Goal: Task Accomplishment & Management: Manage account settings

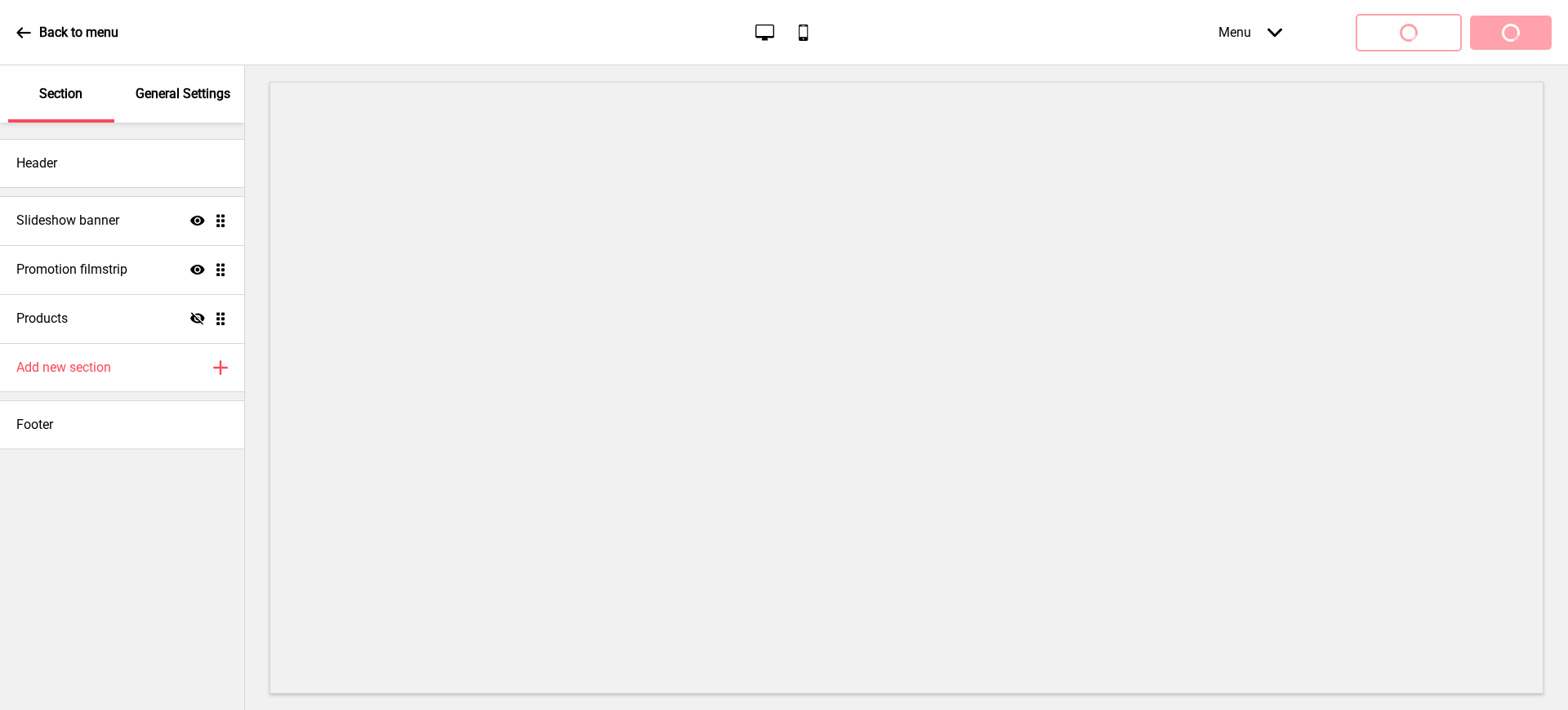
click at [1494, 38] on div "Menu Arrow down Product Page Store Information Checkout Thank you Terms & Condi…" at bounding box center [1353, 32] width 398 height 48
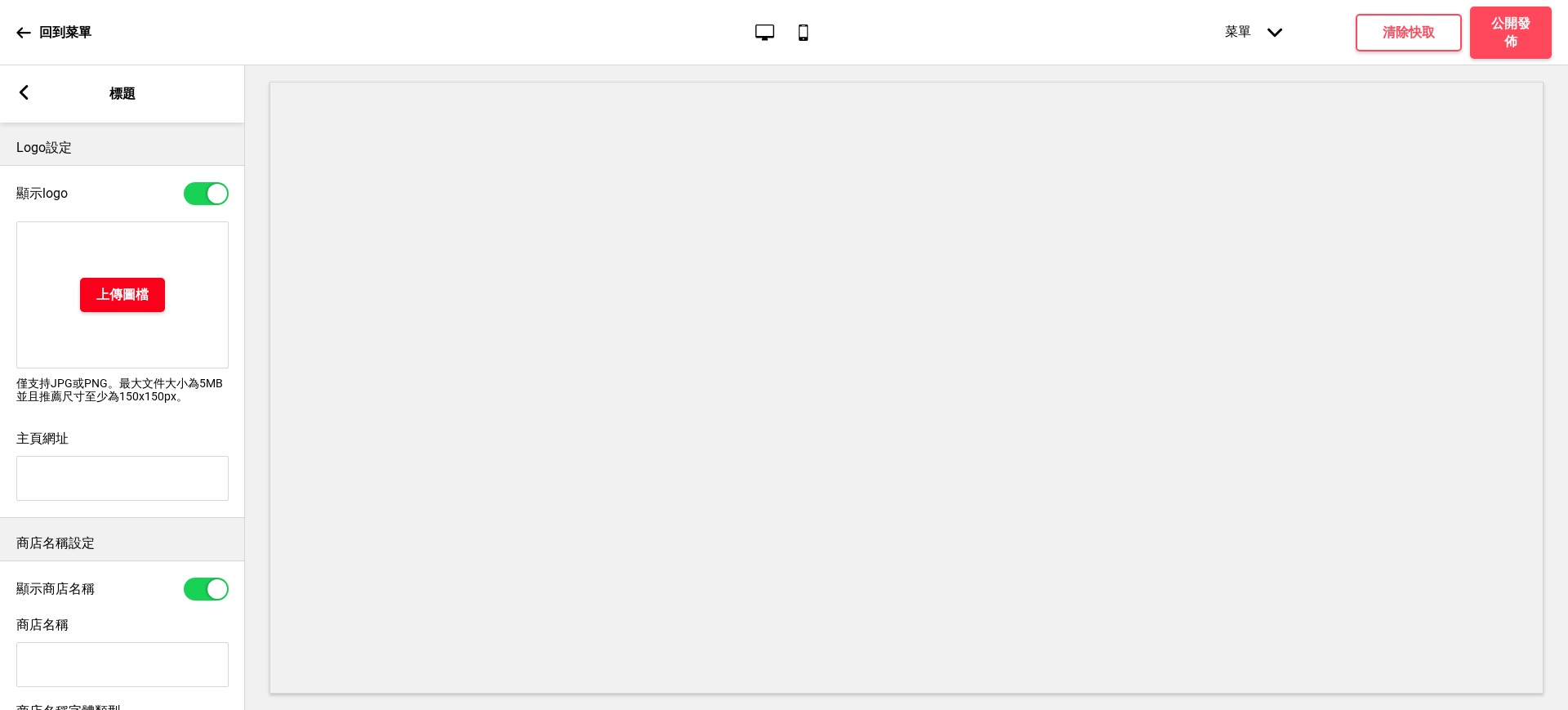
click at [135, 301] on h4 "上傳圖檔" at bounding box center [123, 295] width 52 height 18
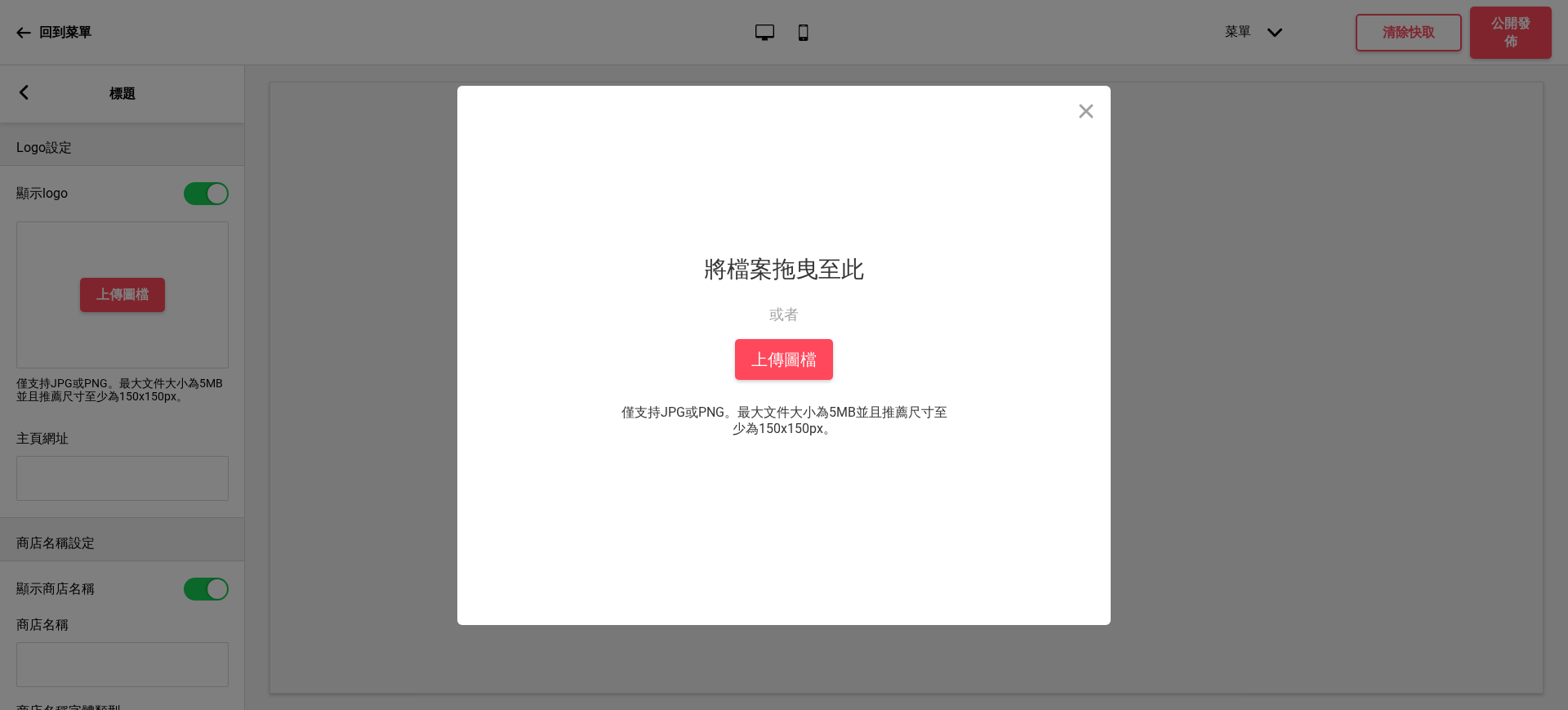
click at [787, 335] on div "將檔案拖曳至此 或者 從你的本機中上傳" at bounding box center [784, 294] width 160 height 90
click at [788, 379] on div "拖放檔案到這裡 將檔案拖曳至此 或者 從你的本機中上傳 上傳圖檔 僅支持JPG或PNG。最大文件大小為5MB並且推薦尺寸至少為150x150px。 你也可以選自" at bounding box center [784, 355] width 408 height 539
click at [789, 362] on button "上傳圖檔" at bounding box center [784, 359] width 98 height 41
click at [1079, 111] on button "Close" at bounding box center [1086, 110] width 49 height 49
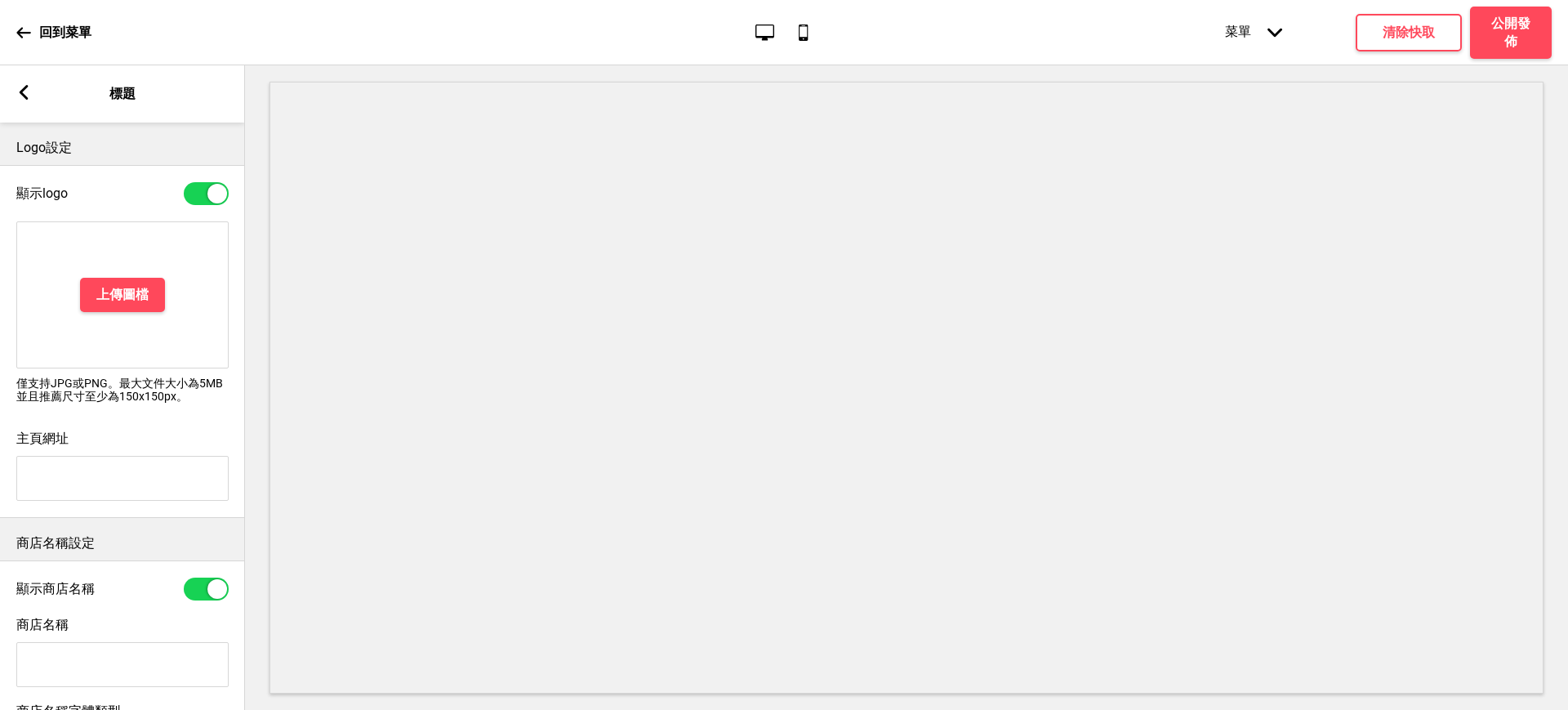
click at [14, 83] on div "箭頭left 標題" at bounding box center [123, 94] width 245 height 57
click at [32, 99] on div "箭頭left 標題" at bounding box center [123, 94] width 245 height 57
click at [22, 89] on icon at bounding box center [24, 92] width 9 height 14
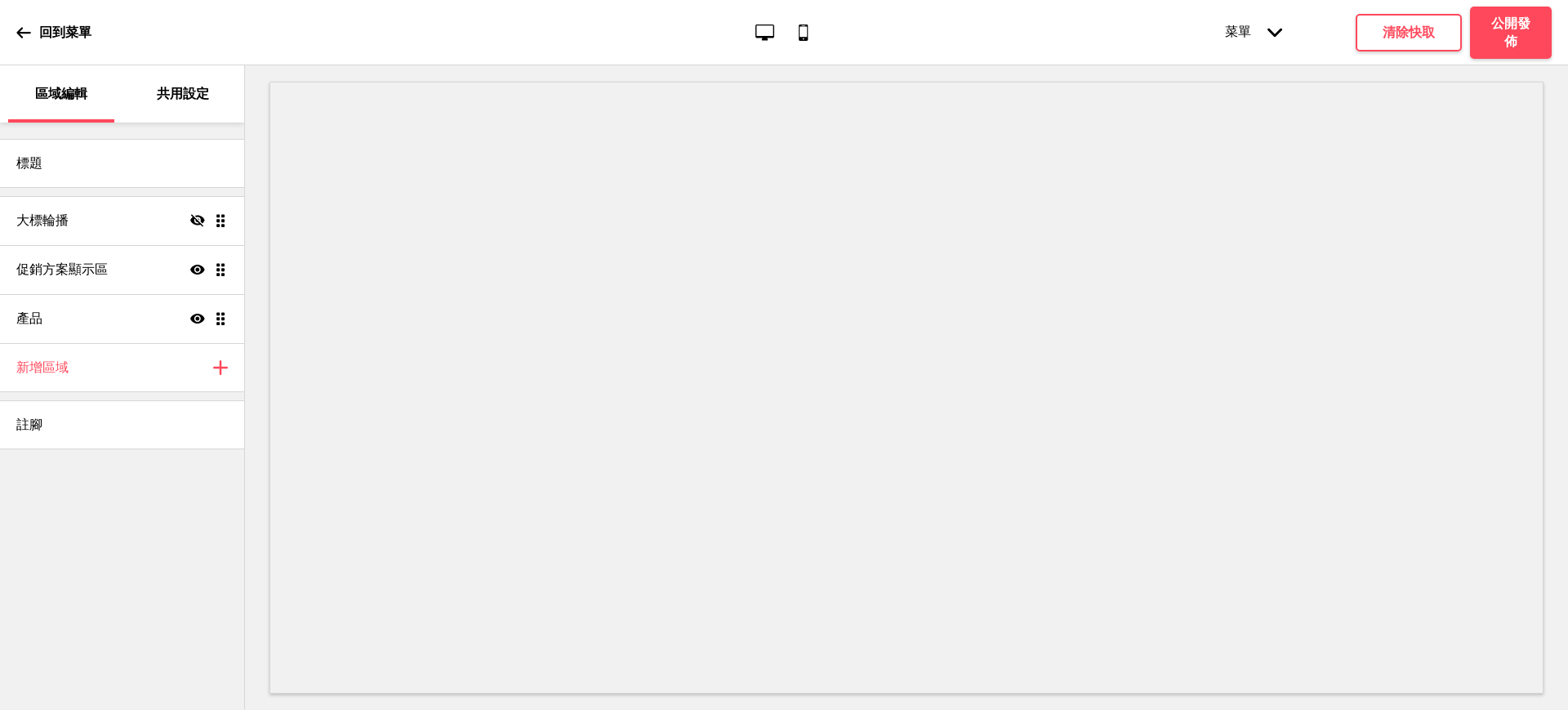
click at [190, 99] on p "共用設定" at bounding box center [183, 94] width 52 height 18
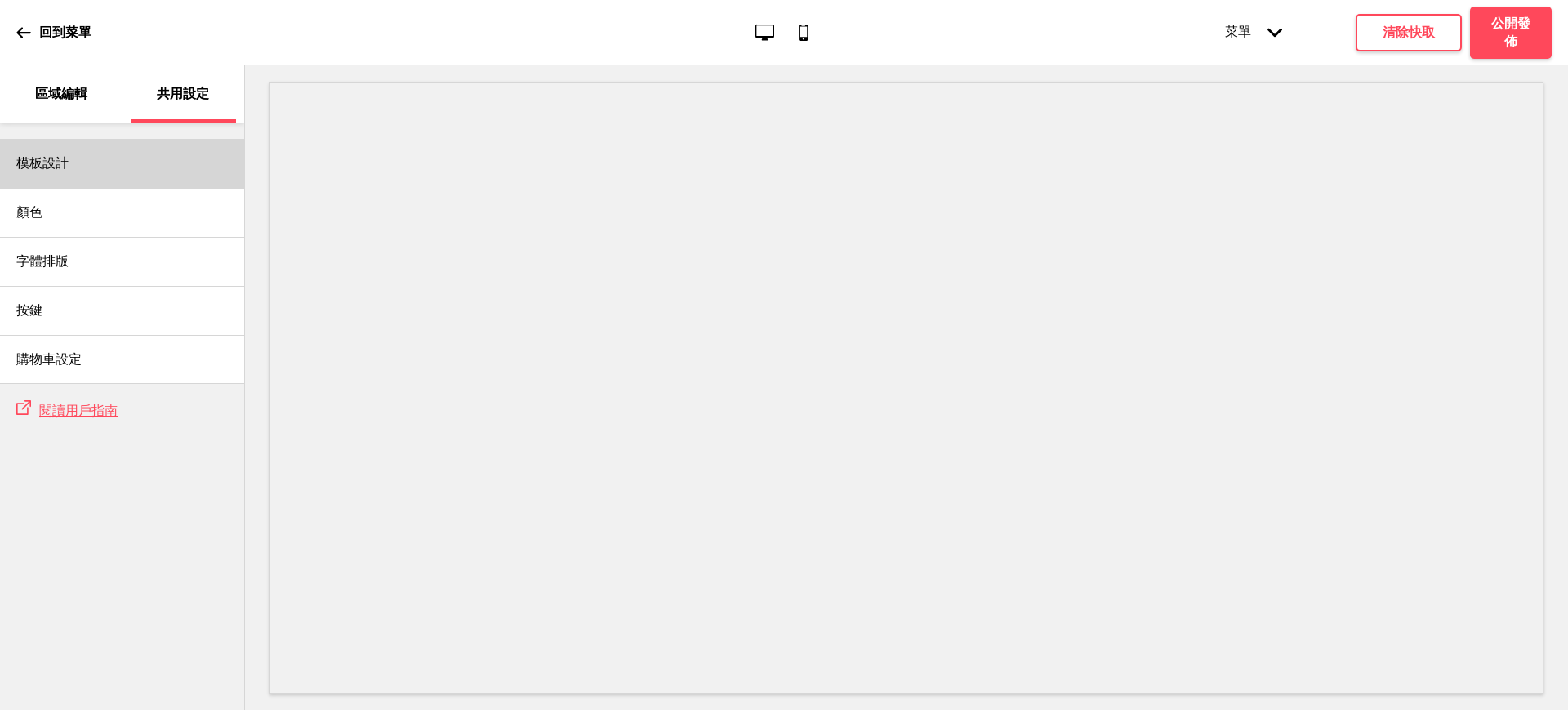
click at [74, 160] on div "模板設計" at bounding box center [122, 163] width 244 height 49
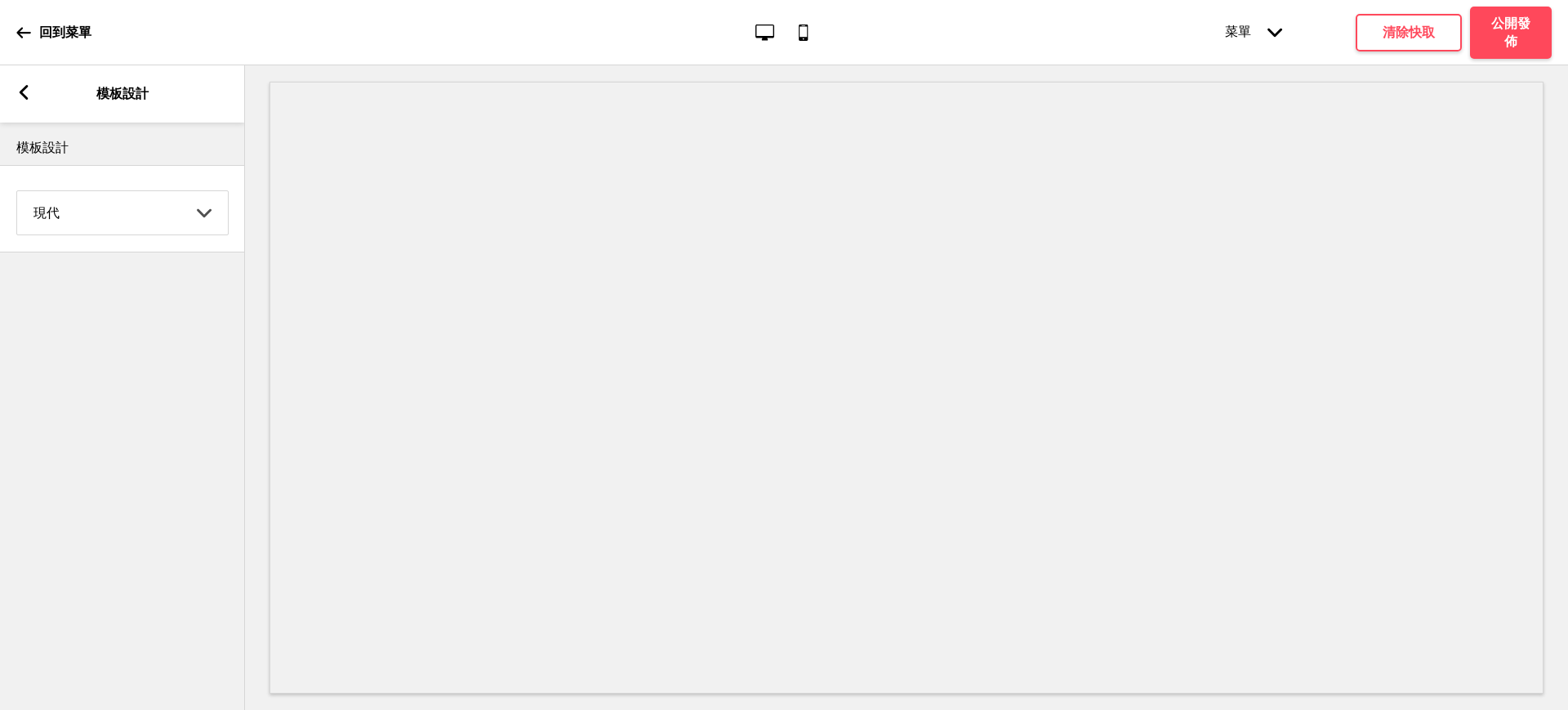
click at [101, 195] on select "Coffee 對比 深沉 大地 海洋 極簡 現代 Oddle 柔和 Yellow Fruits 自訂" at bounding box center [123, 213] width 211 height 43
select select "earth"
click at [17, 191] on select "Coffee 對比 深沉 大地 海洋 極簡 現代 Oddle 柔和 Yellow Fruits 自訂" at bounding box center [123, 213] width 211 height 43
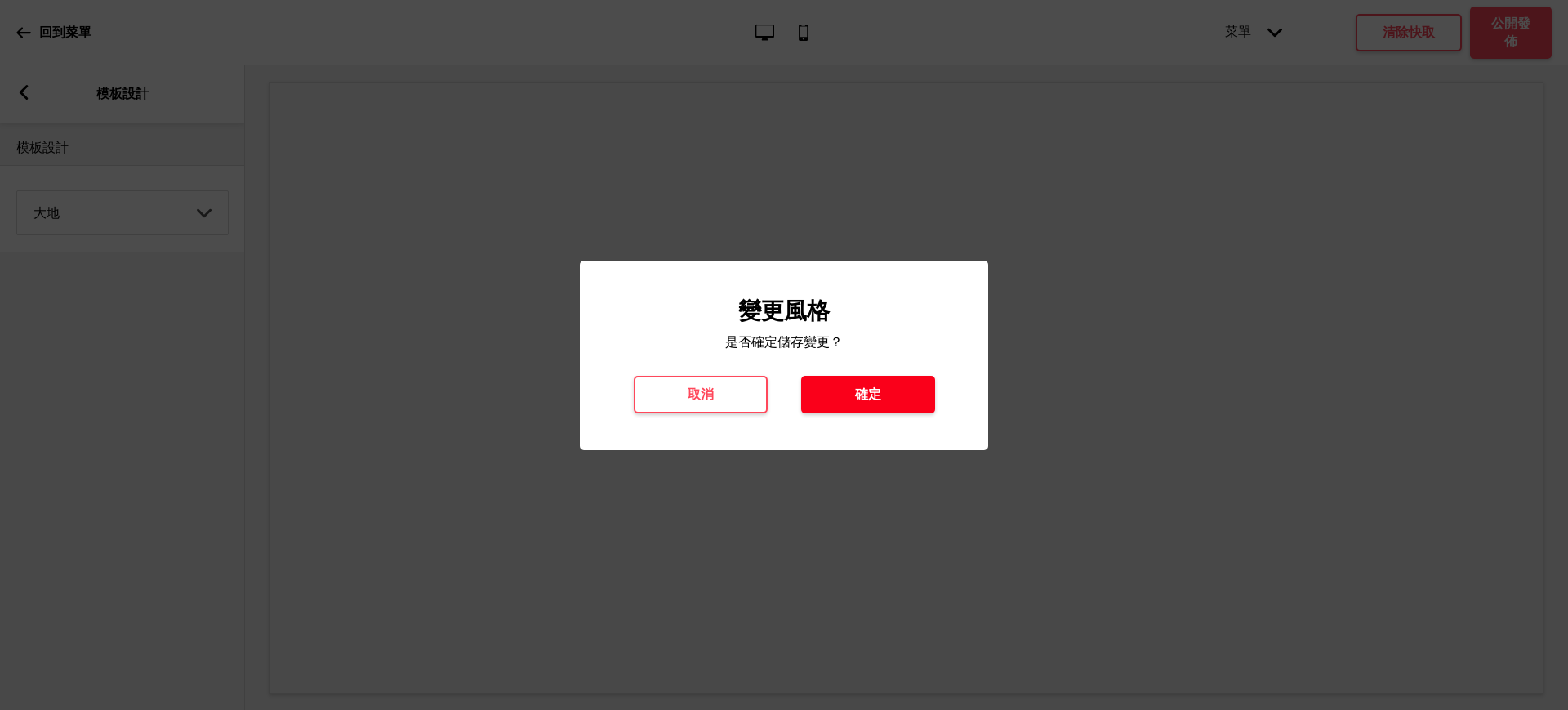
click at [903, 397] on button "確定" at bounding box center [868, 395] width 134 height 38
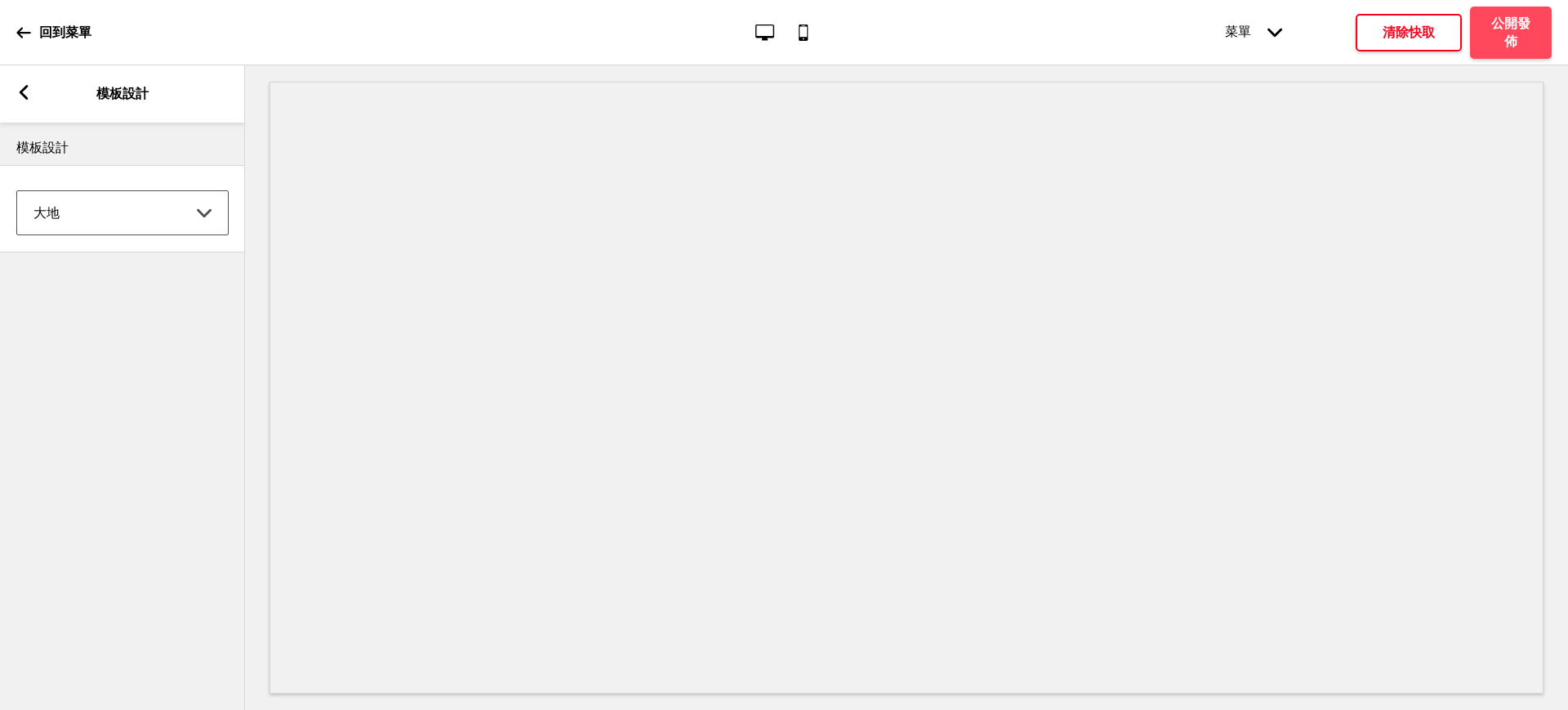
click at [1422, 34] on h4 "清除快取" at bounding box center [1409, 32] width 52 height 18
click at [1479, 31] on div "菜單 箭頭down 產品頁面 商店資訊 結帳 感謝您！ 條款與條件 隐私政策 付款請求 菜單 下拉列表 下拉列表" at bounding box center [1355, 32] width 392 height 50
click at [24, 93] on rect at bounding box center [23, 92] width 14 height 14
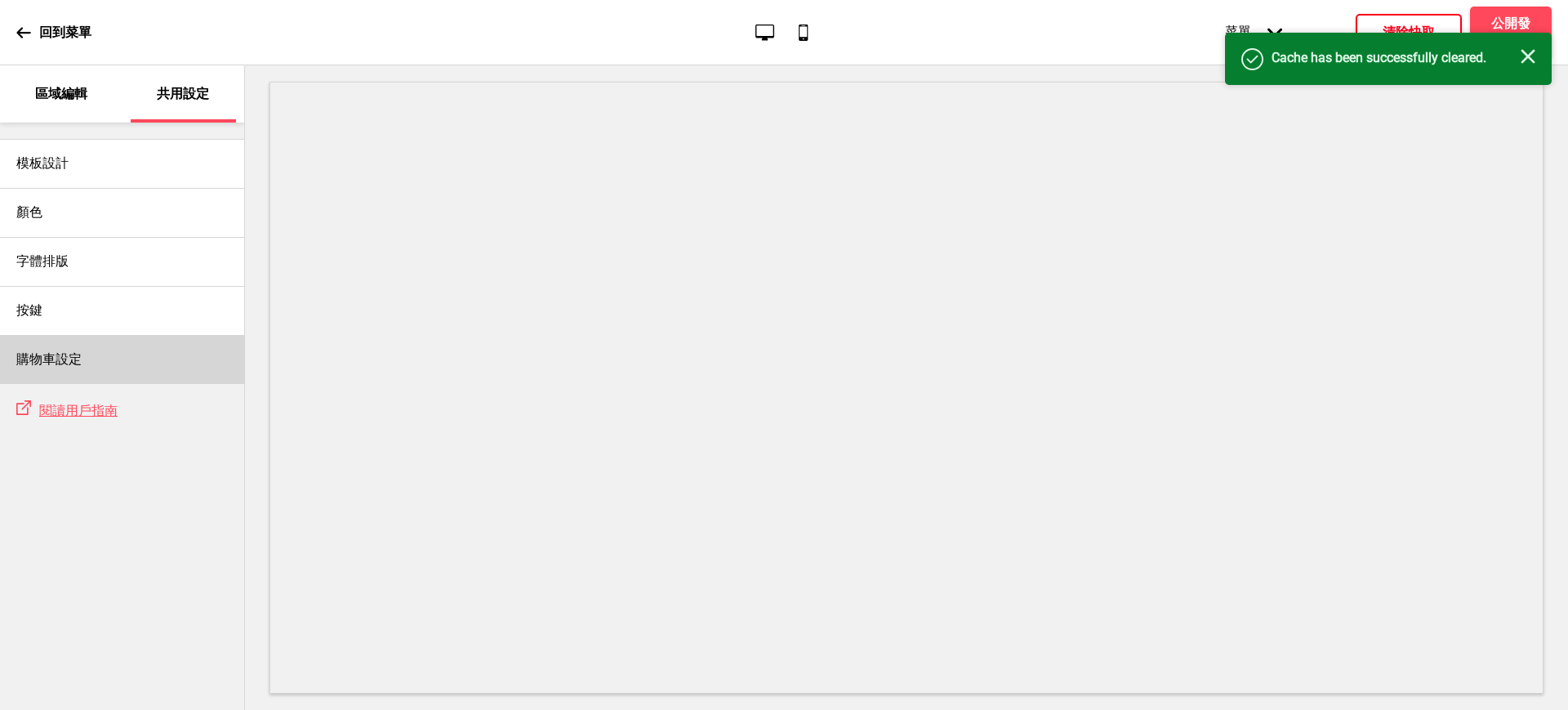
click at [56, 338] on div "購物車設定" at bounding box center [122, 360] width 244 height 49
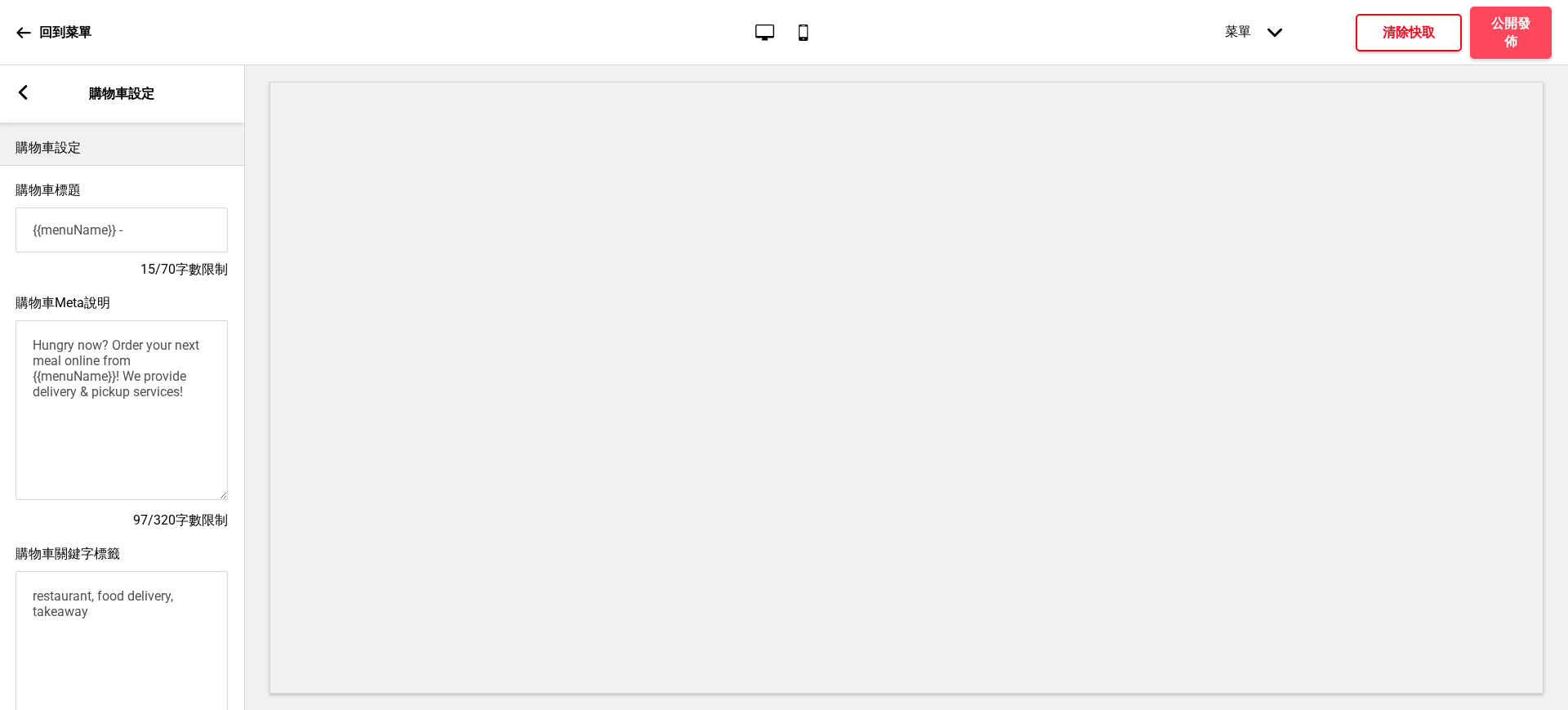
type input "{{menuName}} - 外帶外送 線上訂餐"
click at [127, 378] on textarea "Hungry now? Order your next meal online from {{menuName}}! We provide delivery …" at bounding box center [122, 409] width 213 height 179
drag, startPoint x: 196, startPoint y: 405, endPoint x: 0, endPoint y: 310, distance: 217.8
click at [0, 310] on div "購物車Meta說明 Hungry now? Order your next meal online from {{menuName}}! We provide…" at bounding box center [123, 412] width 245 height 250
paste textarea "[PERSON_NAME]《NATURAL自然、INITIAL獨創、NEAT純淨、IMPRESSIVE感動》 我們相信用好的食材與料理方式，就能對自我和環境產…"
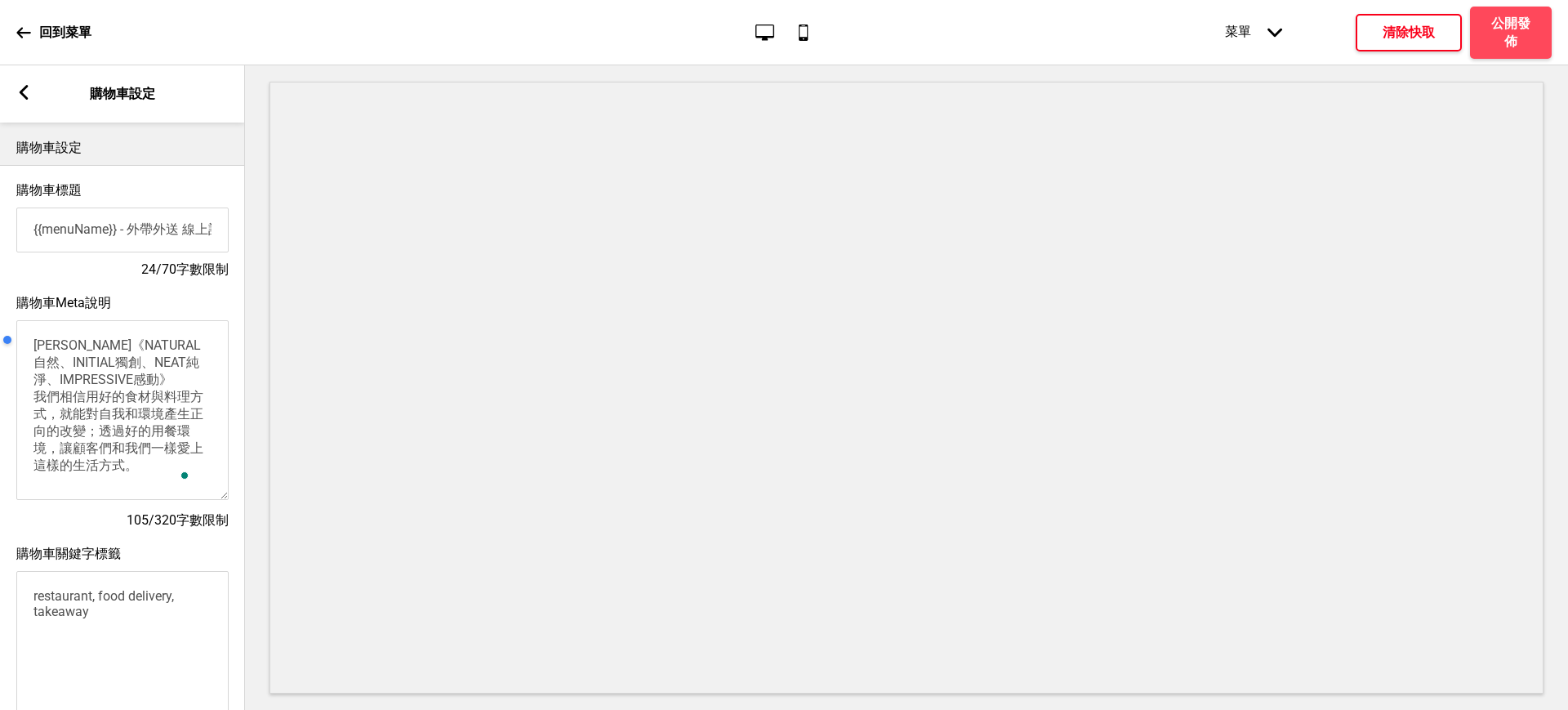
click at [82, 352] on div at bounding box center [77, 340] width 155 height 32
drag, startPoint x: 66, startPoint y: 350, endPoint x: 137, endPoint y: 376, distance: 75.6
click at [137, 376] on body "回到菜單 桌面 行動電話 菜單 箭頭down 產品頁面 商店資訊 結帳 感謝您！ 條款與條件 隐私政策 付款請求 菜單 清除快取 公開發佈 區域編輯 共用設定…" at bounding box center [784, 355] width 1568 height 710
click at [142, 388] on textarea "[PERSON_NAME]《NATURAL自然、INITIAL獨創、NEAT純淨、IMPRESSIVE感動》 我們相信用好的食材與料理方式，就能對自我和環境產…" at bounding box center [123, 409] width 213 height 179
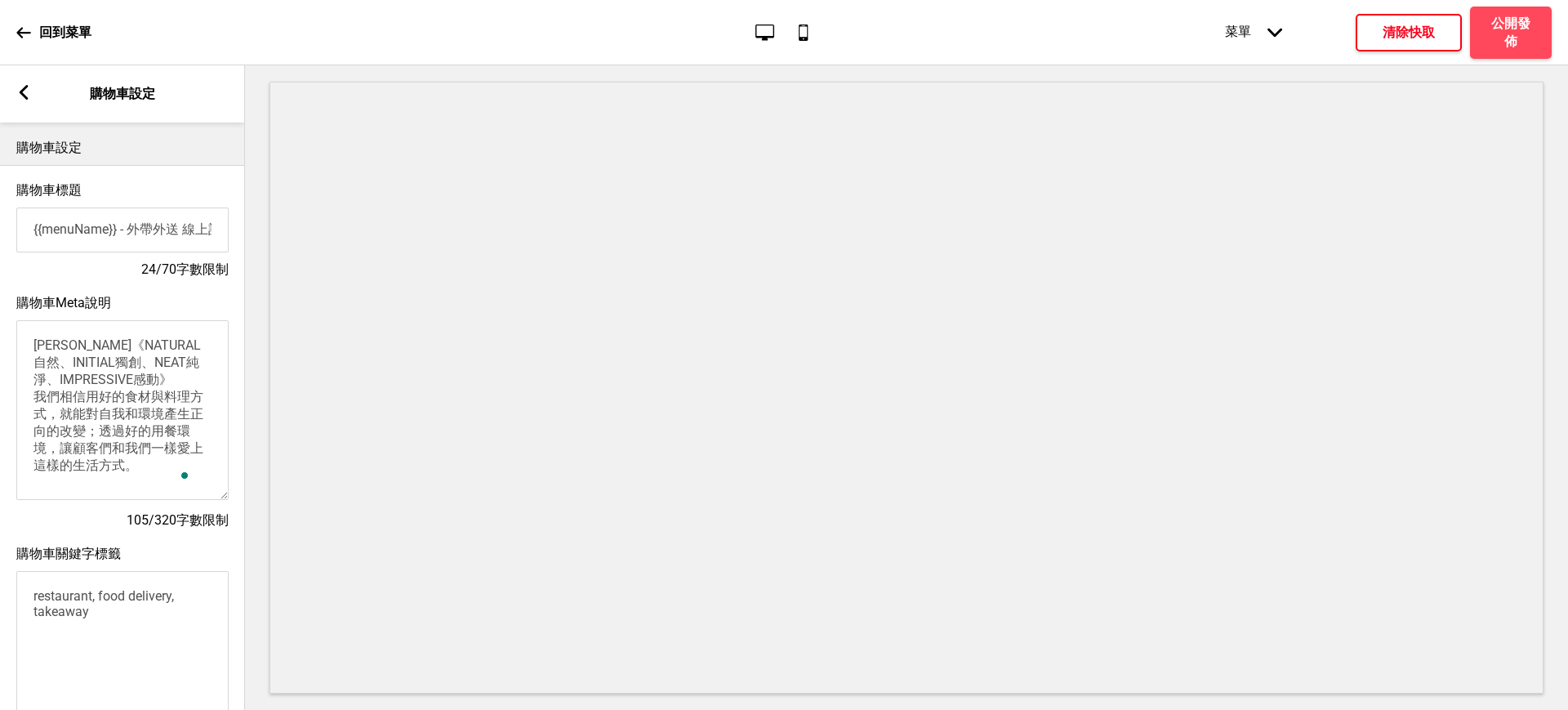
drag, startPoint x: 177, startPoint y: 477, endPoint x: 29, endPoint y: 398, distance: 167.8
click at [29, 398] on textarea "[PERSON_NAME]《NATURAL自然、INITIAL獨創、NEAT純淨、IMPRESSIVE感動》 我們相信用好的食材與料理方式，就能對自我和環境產…" at bounding box center [123, 409] width 213 height 179
drag, startPoint x: 64, startPoint y: 352, endPoint x: 174, endPoint y: 453, distance: 149.3
click at [174, 453] on textarea "[PERSON_NAME]《NATURAL自然、INITIAL獨創、NEAT純淨、IMPRESSIVE感動》" at bounding box center [123, 409] width 213 height 179
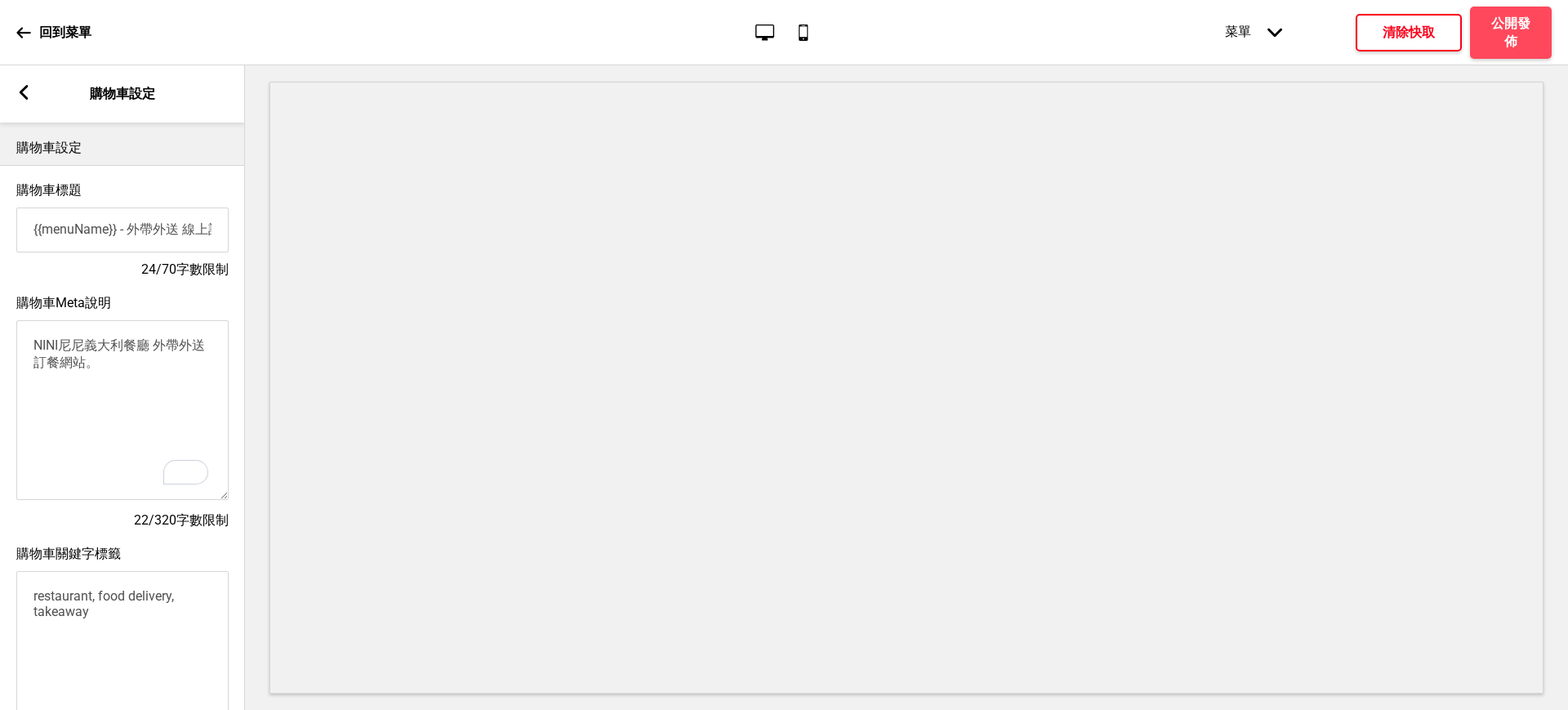
paste textarea "NINI 提供各式菜品可供選擇，義大利麵，義式燉飯，排餐，披薩，甜點，飲品. 尼尼藍菌菇扁麵NINI PASTA. 義大利麵Pasta. NINI 的義大利麵…"
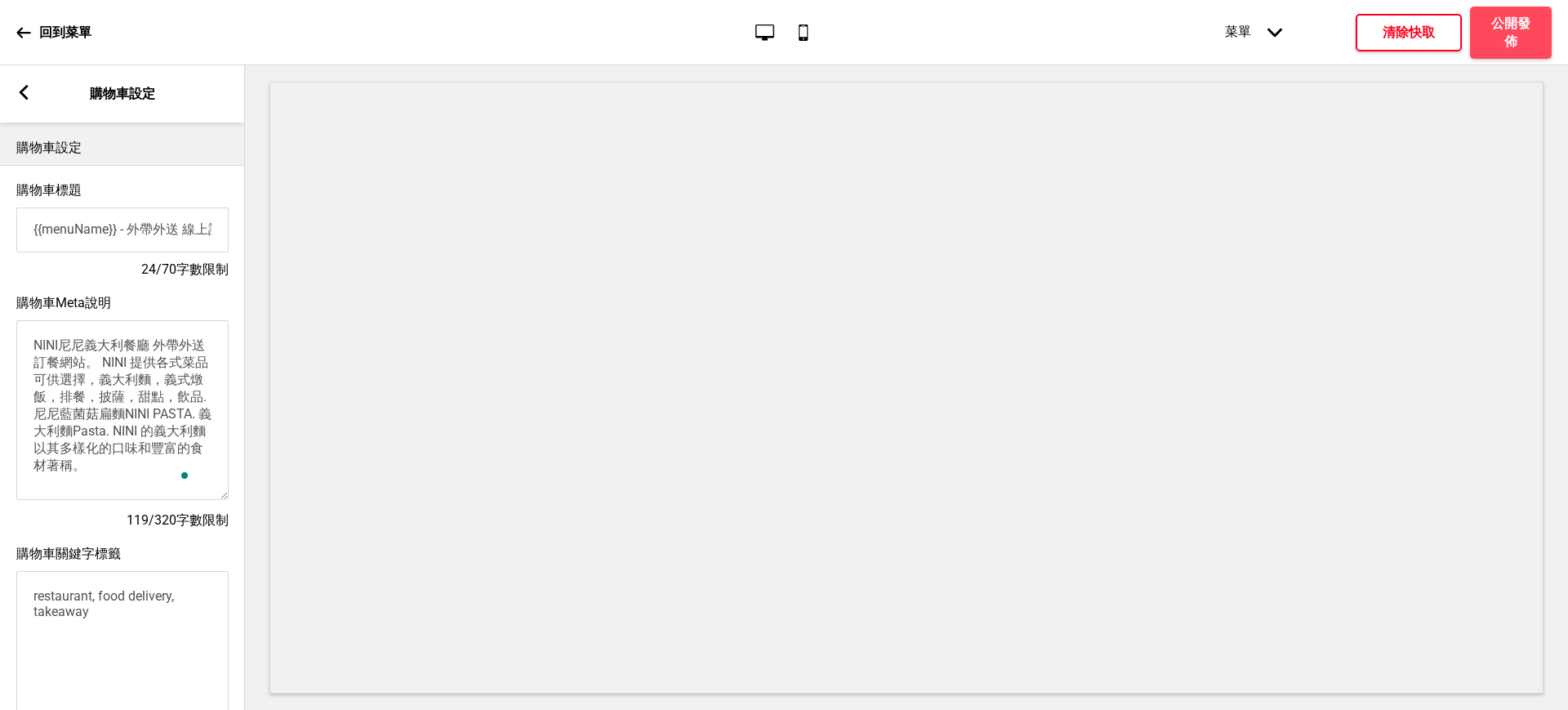
drag, startPoint x: 120, startPoint y: 370, endPoint x: 144, endPoint y: 388, distance: 30.0
click at [144, 388] on textarea "NINI尼尼義大利餐廳 外帶外送 訂餐網站。 NINI 提供各式菜品可供選擇，義大利麵，義式燉飯，排餐，披薩，甜點，飲品. 尼尼藍菌菇扁麵NINI PASTA…" at bounding box center [123, 409] width 213 height 179
drag, startPoint x: 92, startPoint y: 412, endPoint x: 131, endPoint y: 479, distance: 77.5
click at [131, 479] on textarea "NINI尼尼義大利餐廳 外帶外送 訂餐網站。 無論是義大利麵，義式燉飯，排餐，披薩，甜點，飲品. 尼尼藍菌菇扁麵NINI PASTA. 義大利麵Pasta. …" at bounding box center [123, 409] width 213 height 179
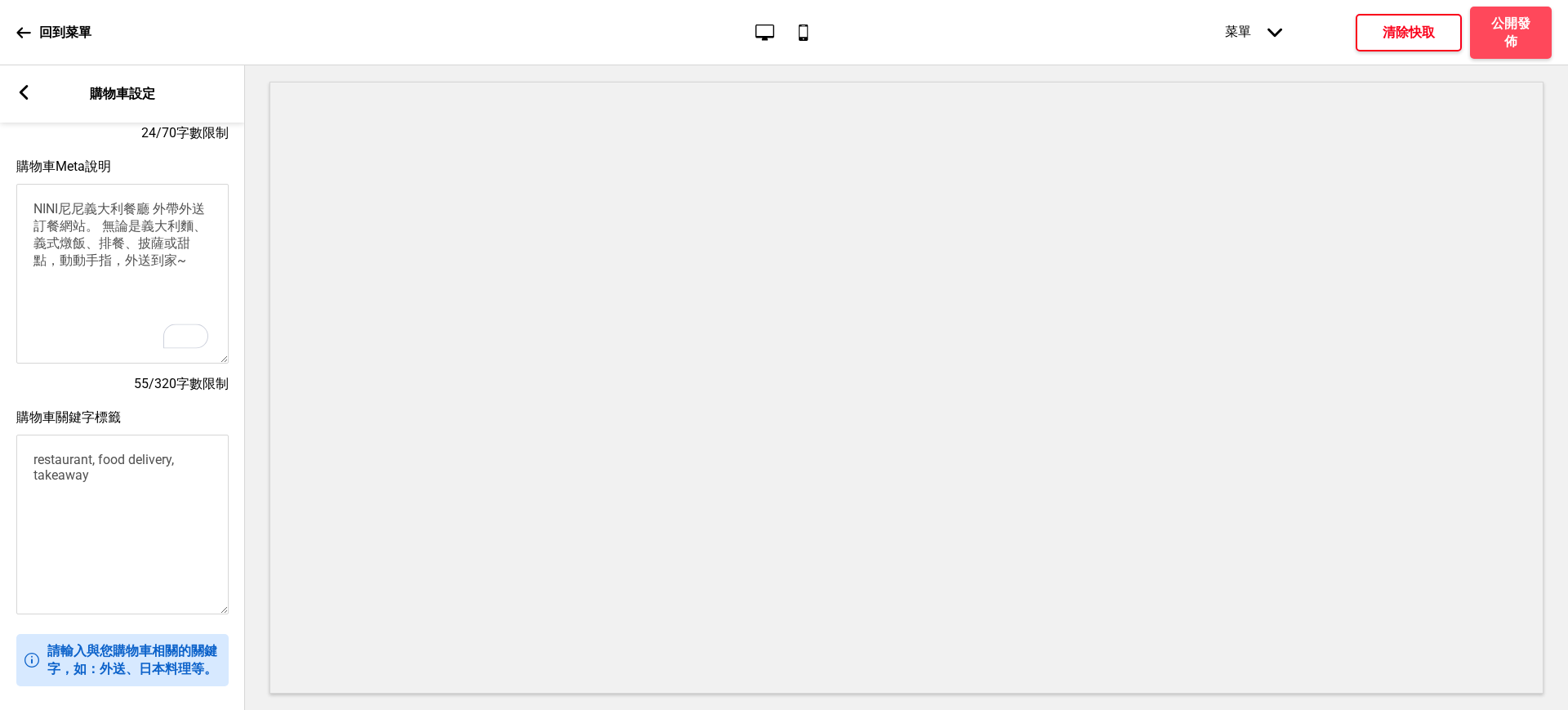
type textarea "NINI尼尼義大利餐廳 外帶外送 訂餐網站。 無論是義大利麵、義式燉飯、排餐、披薩或甜點，動動手指，外送到家~"
click at [0, 453] on div "購物車關鍵字標籤 restaurant, food delivery, takeaway" at bounding box center [123, 513] width 245 height 224
paste textarea "尼尼義大利餐廳菜單台茂 尼尼義大利餐廳菜單[GEOGRAPHIC_DATA] nini尼尼義大利餐廳菜單 尼尼義大利餐廳菜單裕隆城 尼尼義大利餐廳菜單台中 尼…"
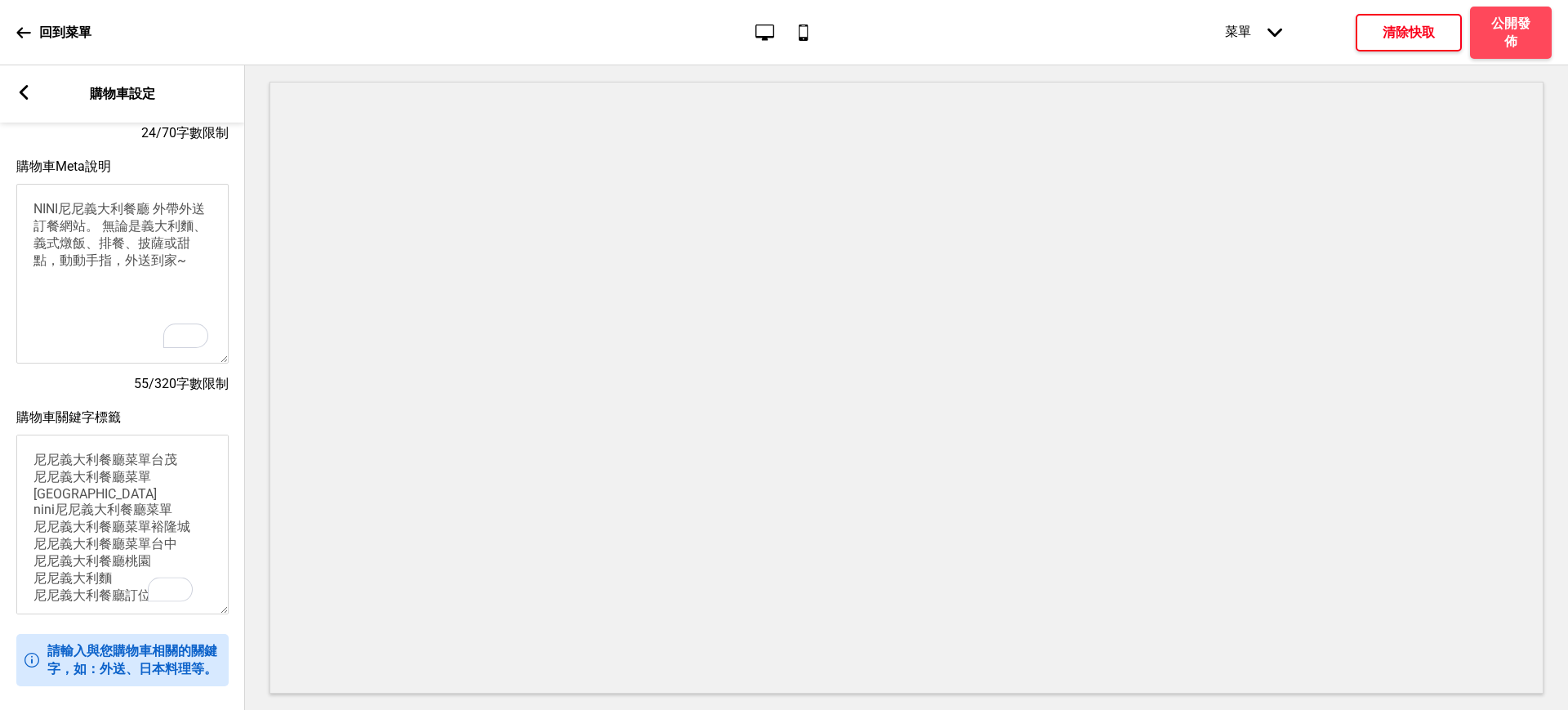
click at [187, 468] on textarea "尼尼義大利餐廳菜單台茂 尼尼義大利餐廳菜單[GEOGRAPHIC_DATA] nini尼尼義大利餐廳菜單 尼尼義大利餐廳菜單裕隆城 尼尼義大利餐廳菜單台中 尼…" at bounding box center [123, 523] width 213 height 179
click at [184, 485] on textarea "尼尼義大利餐廳菜單台茂, 尼尼義大利餐廳菜單[GEOGRAPHIC_DATA] nini尼尼義大利餐廳菜單 尼尼義大利餐廳菜單裕隆城 尼尼義大利餐廳菜單台中 …" at bounding box center [123, 523] width 213 height 179
click at [179, 503] on textarea "尼尼義大利餐廳菜單台茂, 尼尼義大利餐廳菜單[GEOGRAPHIC_DATA], nini尼尼義大利餐廳菜單 尼尼義大利餐廳菜單裕隆城 尼尼義大利餐廳菜單台中…" at bounding box center [123, 523] width 213 height 179
click at [191, 528] on textarea "尼尼義大利餐廳菜單台茂, 尼尼義大利餐廳菜單[GEOGRAPHIC_DATA], nini尼尼義大利餐廳菜單, 尼尼義大利餐廳菜單裕隆城 尼尼義大利餐廳菜單台…" at bounding box center [123, 523] width 213 height 179
click at [187, 546] on textarea "尼尼義大利餐廳菜單台茂, 尼尼義大利餐廳菜單[GEOGRAPHIC_DATA], nini尼尼義大利餐廳菜單, 尼尼義大利餐廳菜單[GEOGRAPHIC_DA…" at bounding box center [123, 523] width 213 height 179
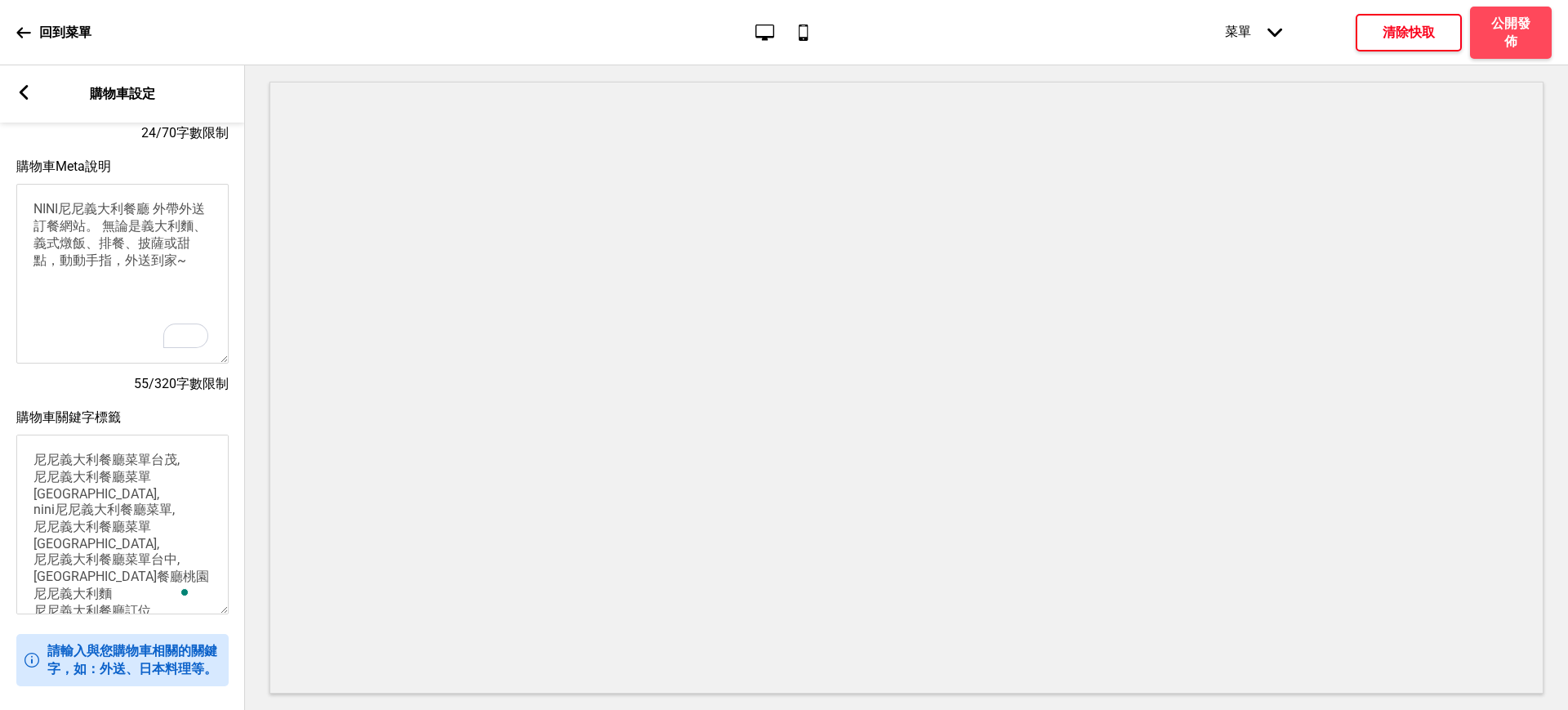
click at [176, 569] on textarea "尼尼義大利餐廳菜單台茂, 尼尼義大利餐廳菜單[GEOGRAPHIC_DATA], nini尼尼義大利餐廳菜單, 尼尼義大利餐廳菜單[GEOGRAPHIC_DA…" at bounding box center [123, 523] width 213 height 179
click at [112, 587] on textarea "尼尼義大利餐廳菜單台茂, 尼尼義大利餐廳[GEOGRAPHIC_DATA], nini尼尼義大利餐廳菜單, 尼尼義大利餐廳菜單[GEOGRAPHIC_DATA…" at bounding box center [123, 523] width 213 height 179
click at [153, 606] on textarea "尼尼義大利餐廳菜單台茂, 尼尼義大利餐廳菜單[GEOGRAPHIC_DATA], nini尼尼義大利餐廳菜單, 尼尼義大利餐廳菜單[GEOGRAPHIC_DA…" at bounding box center [123, 523] width 213 height 179
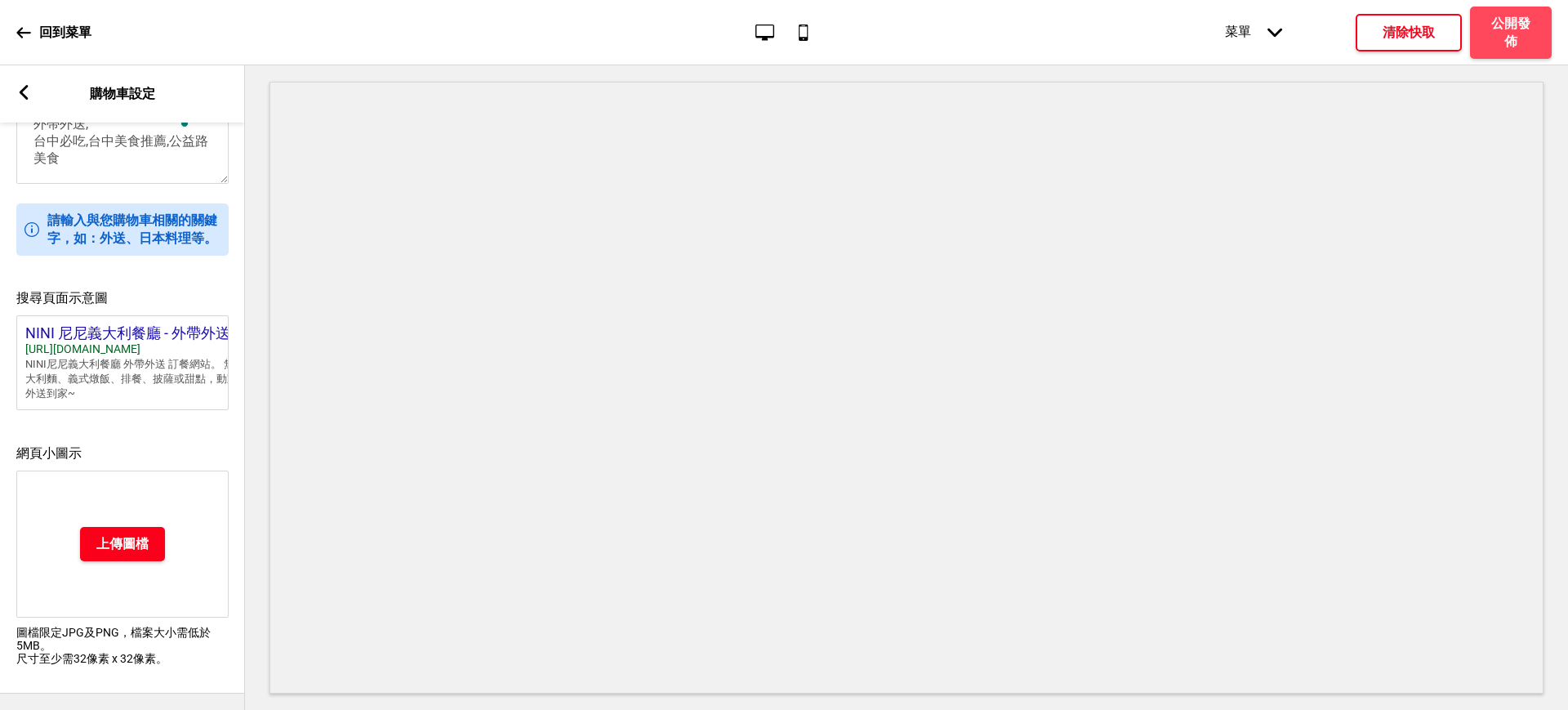
type textarea "尼尼義大利餐廳菜單台茂, 尼尼義大利餐廳菜單[GEOGRAPHIC_DATA], nini尼尼義大利餐廳菜單, 尼尼義大利餐廳菜單[GEOGRAPHIC_DA…"
click at [126, 535] on h4 "上傳圖檔" at bounding box center [123, 544] width 52 height 18
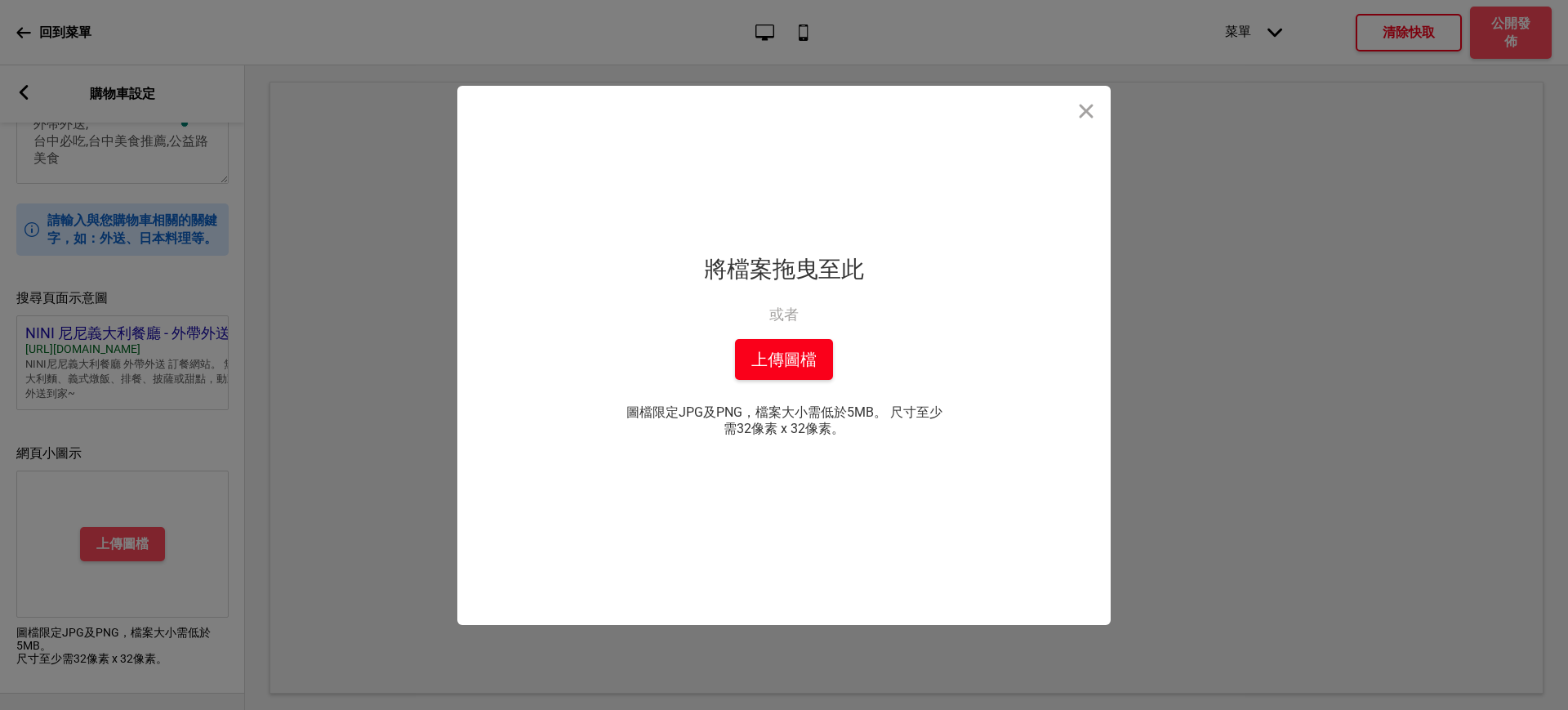
click at [762, 369] on button "上傳圖檔" at bounding box center [784, 359] width 98 height 41
click at [794, 367] on button "上傳圖檔" at bounding box center [784, 359] width 98 height 41
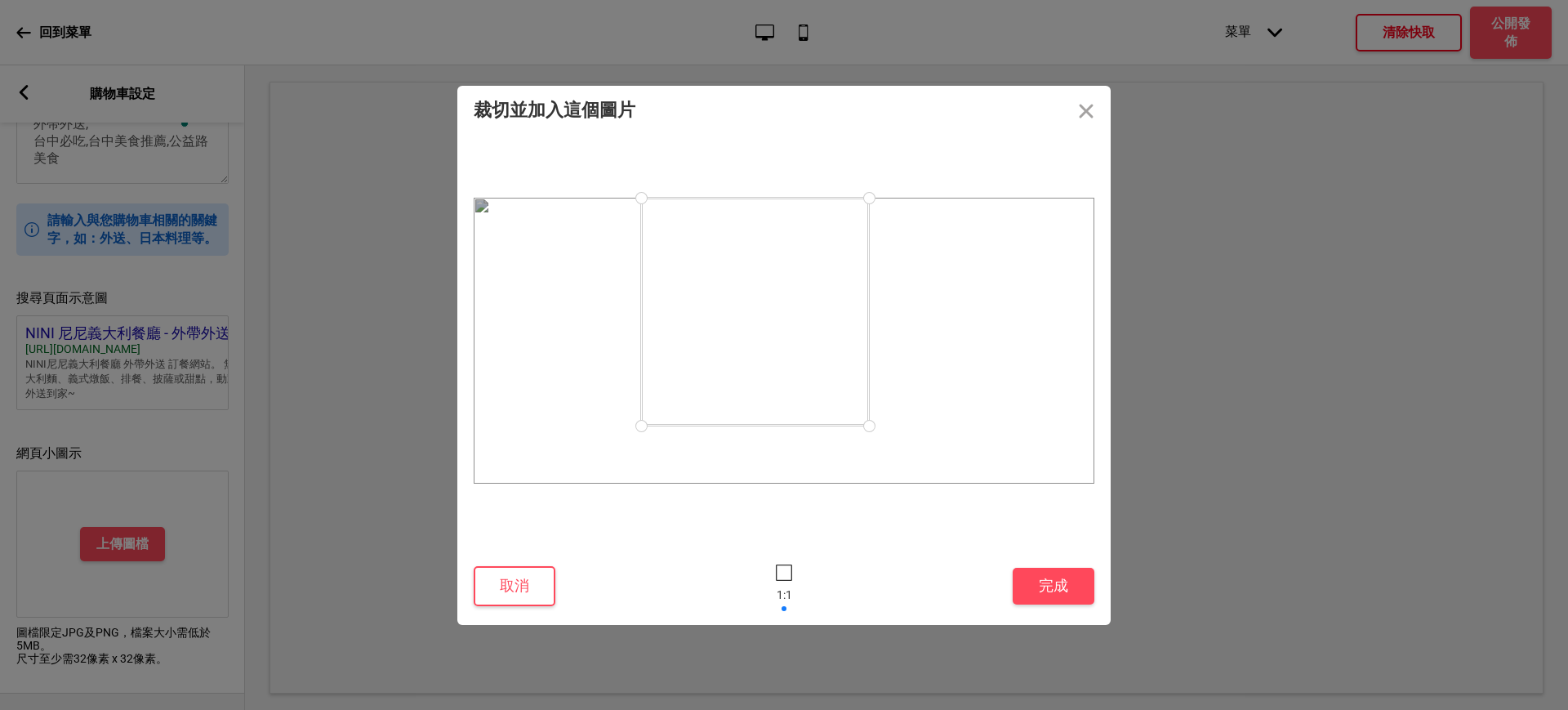
drag, startPoint x: 927, startPoint y: 485, endPoint x: 866, endPoint y: 424, distance: 86.3
click at [866, 424] on div at bounding box center [870, 426] width 29 height 29
drag, startPoint x: 650, startPoint y: 207, endPoint x: 694, endPoint y: 262, distance: 70.4
click at [694, 262] on div at bounding box center [694, 250] width 29 height 29
click at [1042, 587] on button "完成" at bounding box center [1053, 586] width 82 height 37
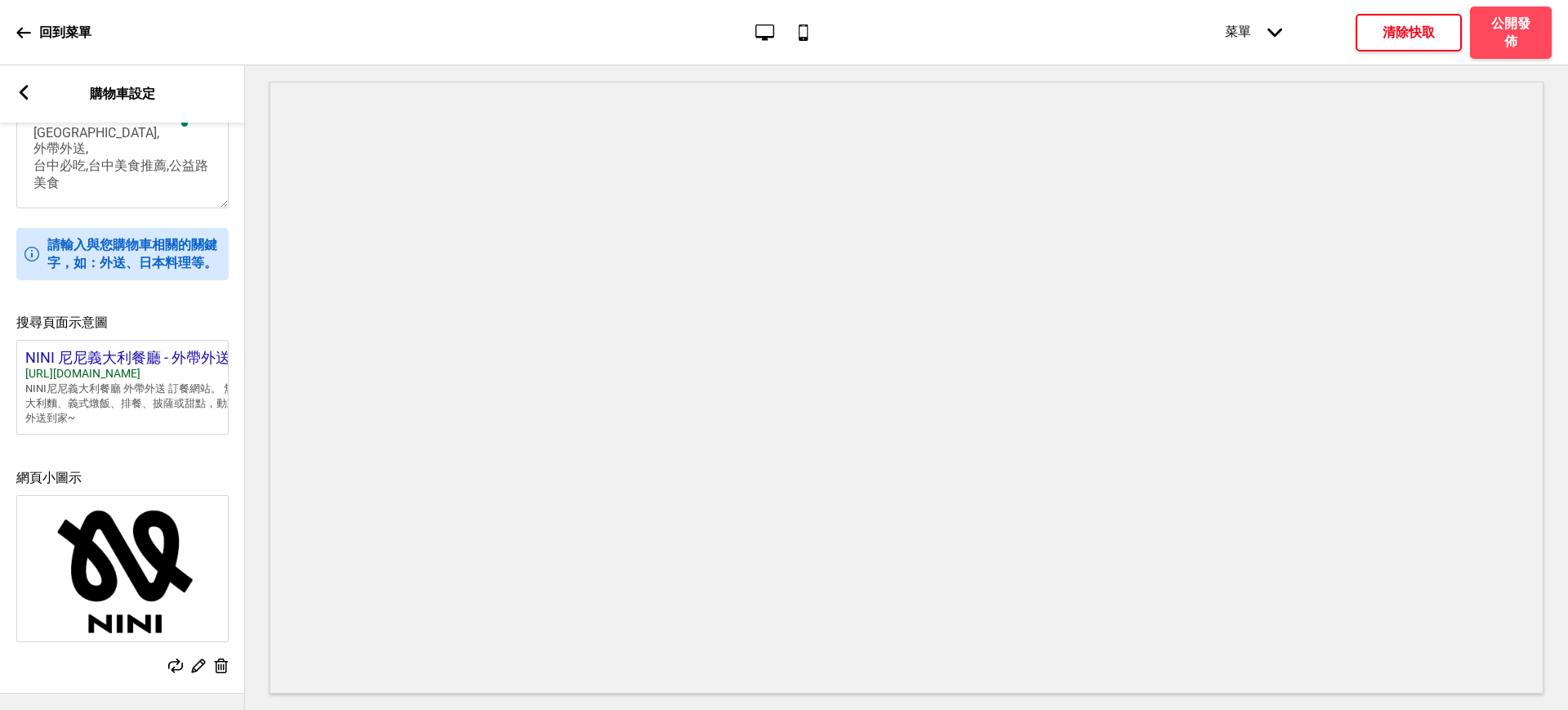
scroll to position [580, 0]
click at [18, 87] on rect at bounding box center [23, 92] width 14 height 14
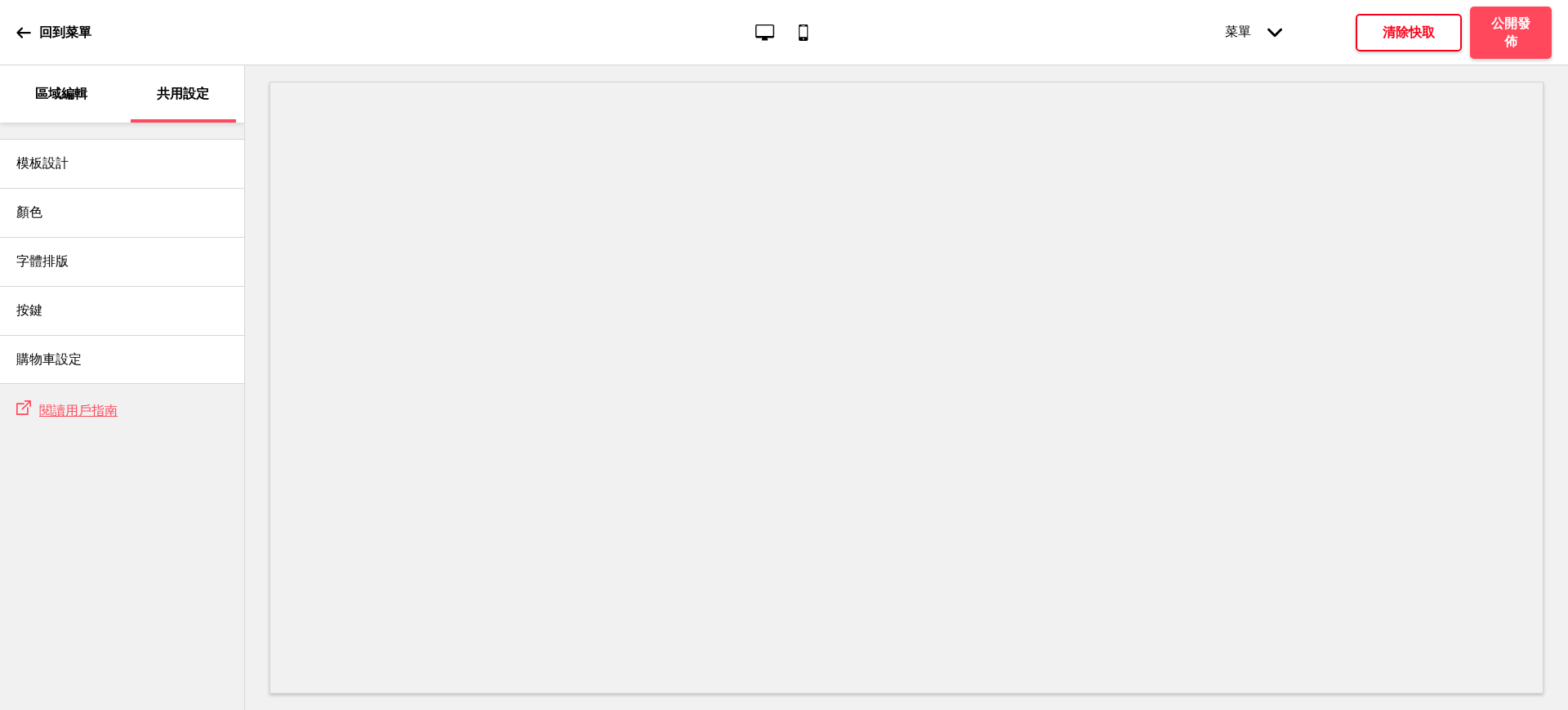
scroll to position [596, 0]
click at [41, 93] on p "區域編輯" at bounding box center [61, 94] width 52 height 18
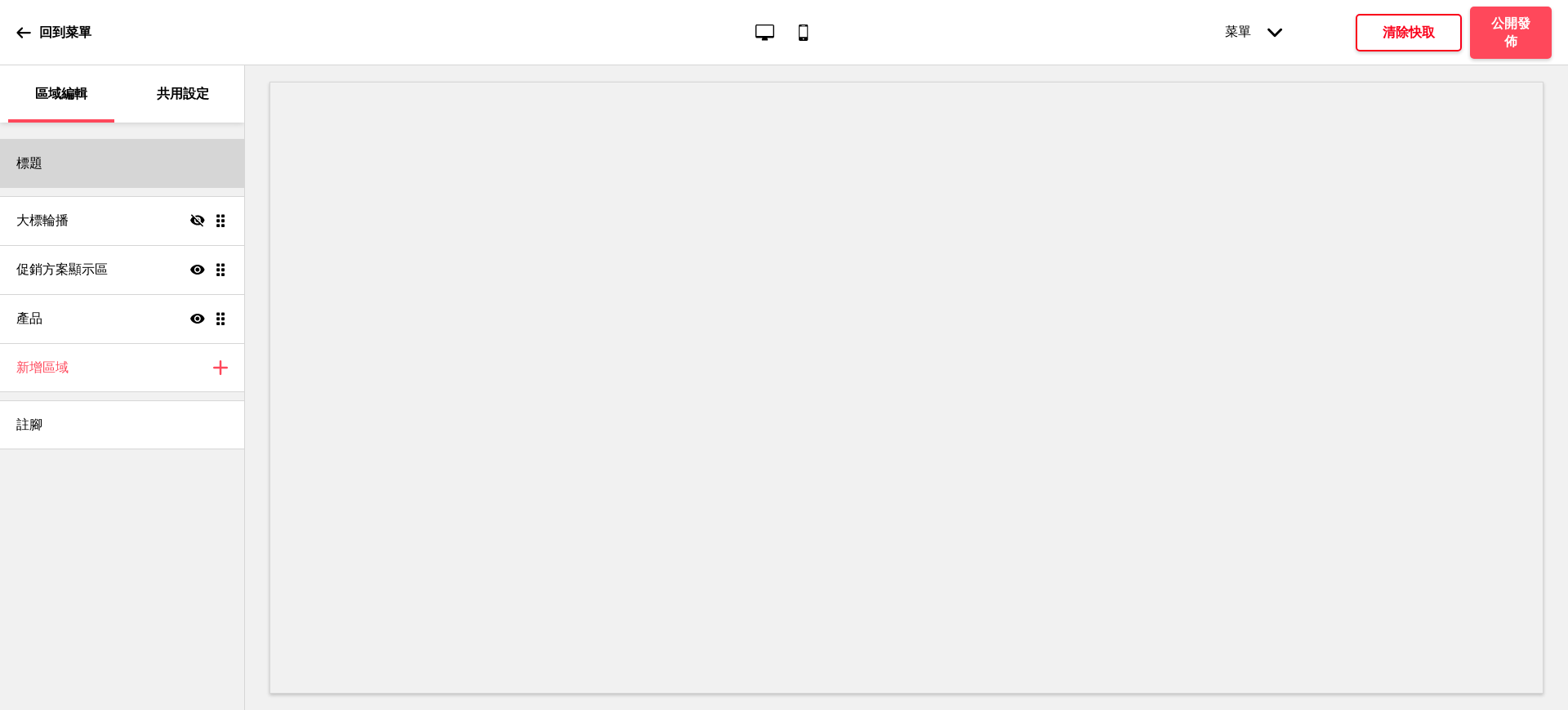
click at [93, 154] on div "標題" at bounding box center [122, 163] width 244 height 49
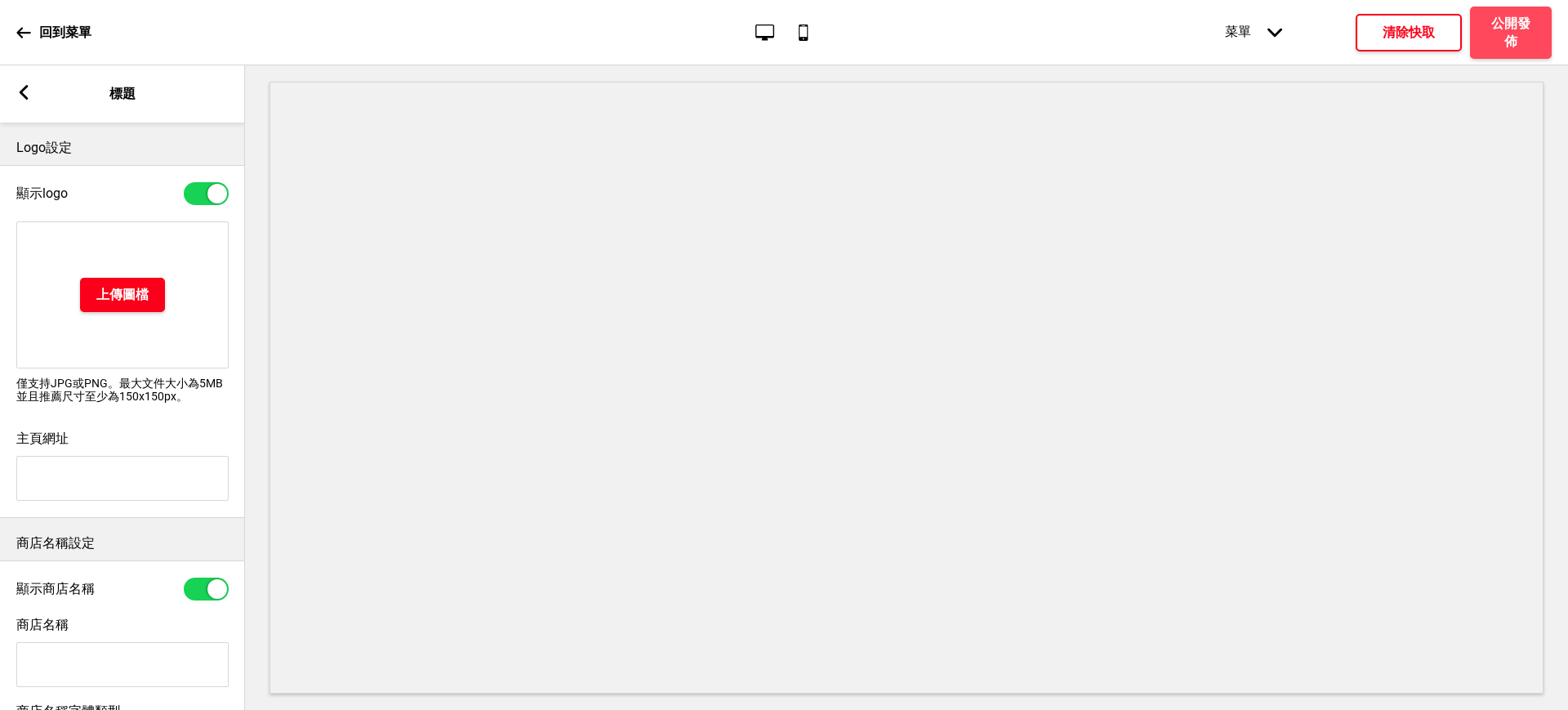
click at [150, 292] on button "上傳圖檔" at bounding box center [123, 295] width 85 height 34
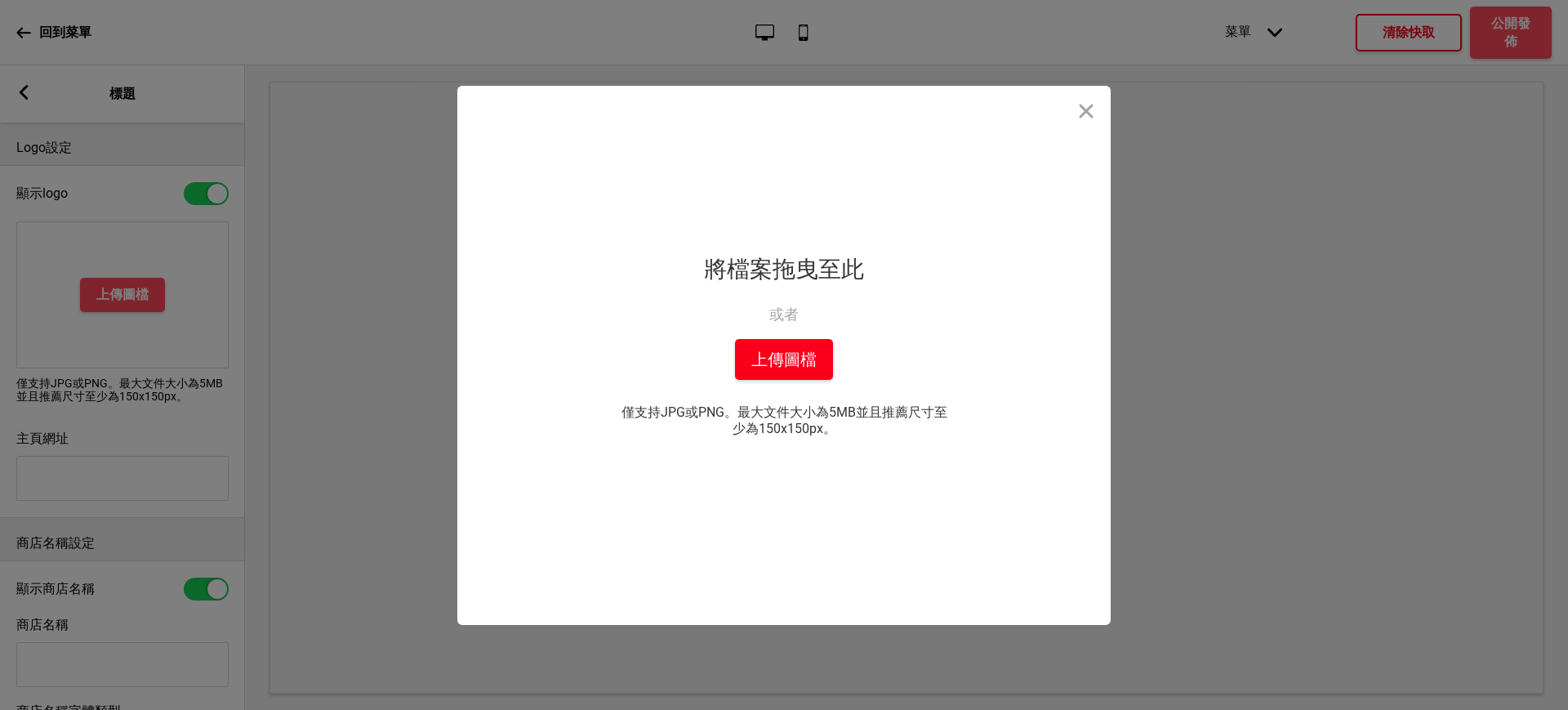
drag, startPoint x: 858, startPoint y: 343, endPoint x: 770, endPoint y: 360, distance: 89.6
click at [852, 349] on div "拖放檔案到這裡 將檔案拖曳至此 或者 從你的本機中上傳 上傳圖檔 僅支持JPG或PNG。最大文件大小為5MB並且推薦尺寸至少為150x150px。 你也可以選自" at bounding box center [784, 355] width 408 height 539
click at [770, 360] on button "上傳圖檔" at bounding box center [784, 359] width 98 height 41
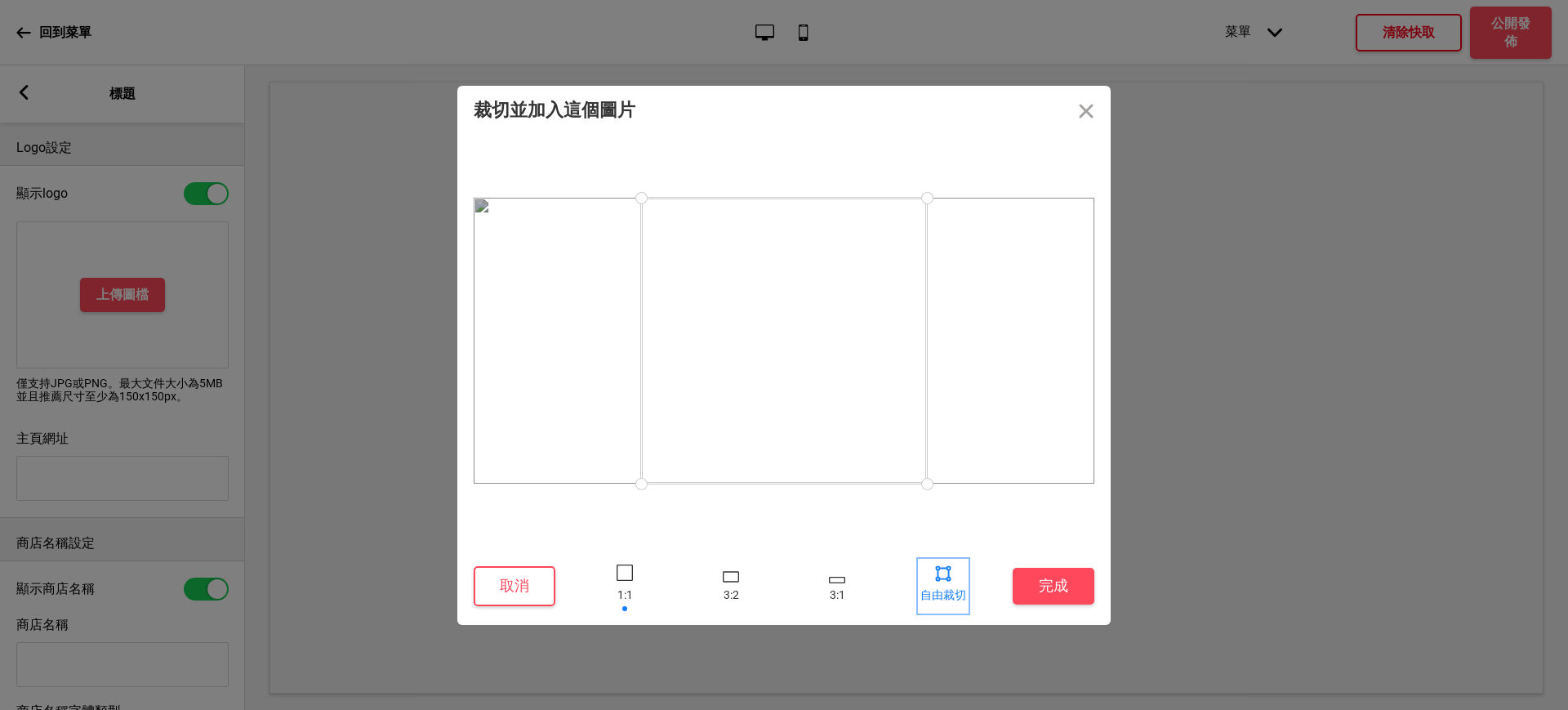
click at [930, 571] on div at bounding box center [944, 586] width 49 height 53
click at [947, 578] on div at bounding box center [943, 572] width 24 height 24
drag, startPoint x: 923, startPoint y: 485, endPoint x: 874, endPoint y: 423, distance: 79.0
click at [874, 423] on div at bounding box center [875, 424] width 29 height 29
drag, startPoint x: 650, startPoint y: 200, endPoint x: 686, endPoint y: 246, distance: 58.4
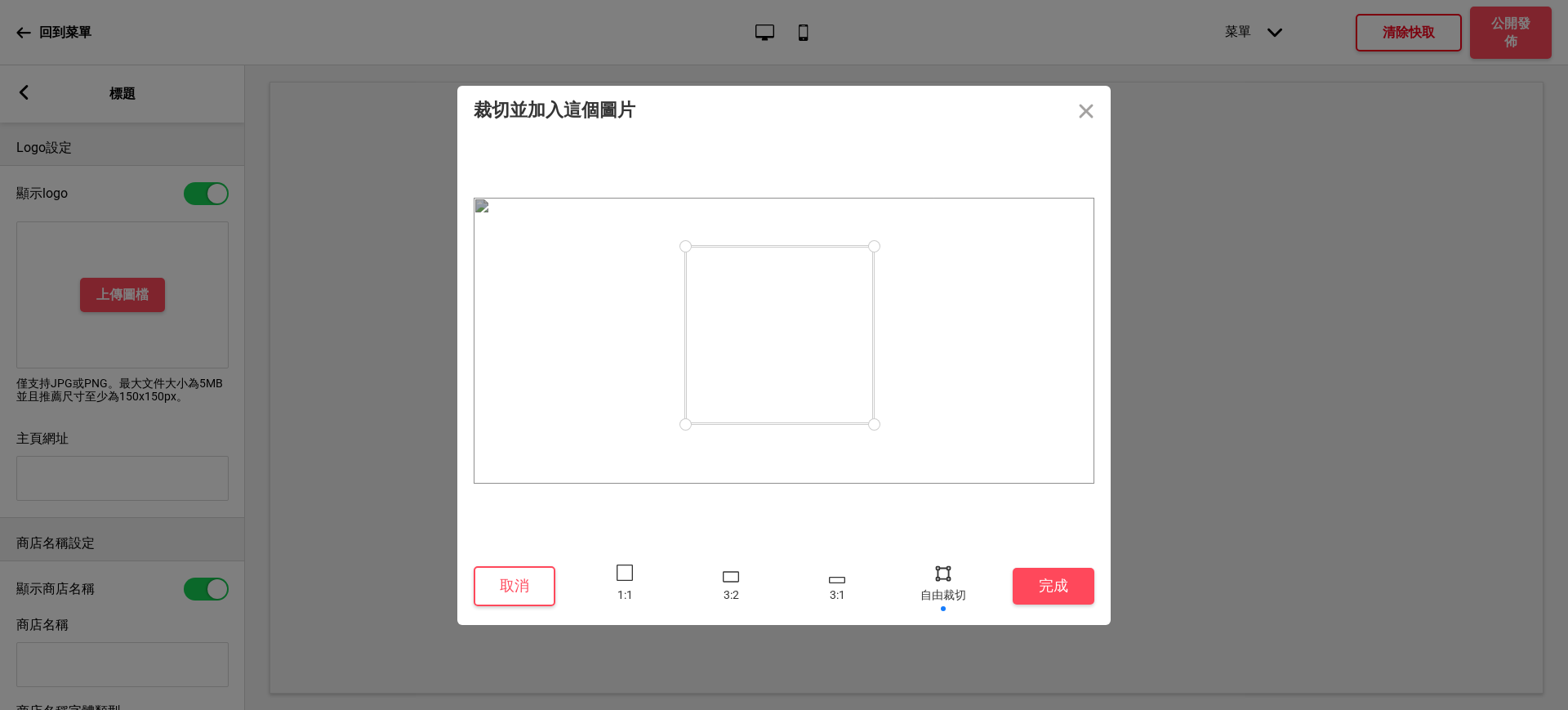
click at [686, 246] on div at bounding box center [686, 246] width 29 height 29
click at [1044, 580] on button "完成" at bounding box center [1053, 586] width 82 height 37
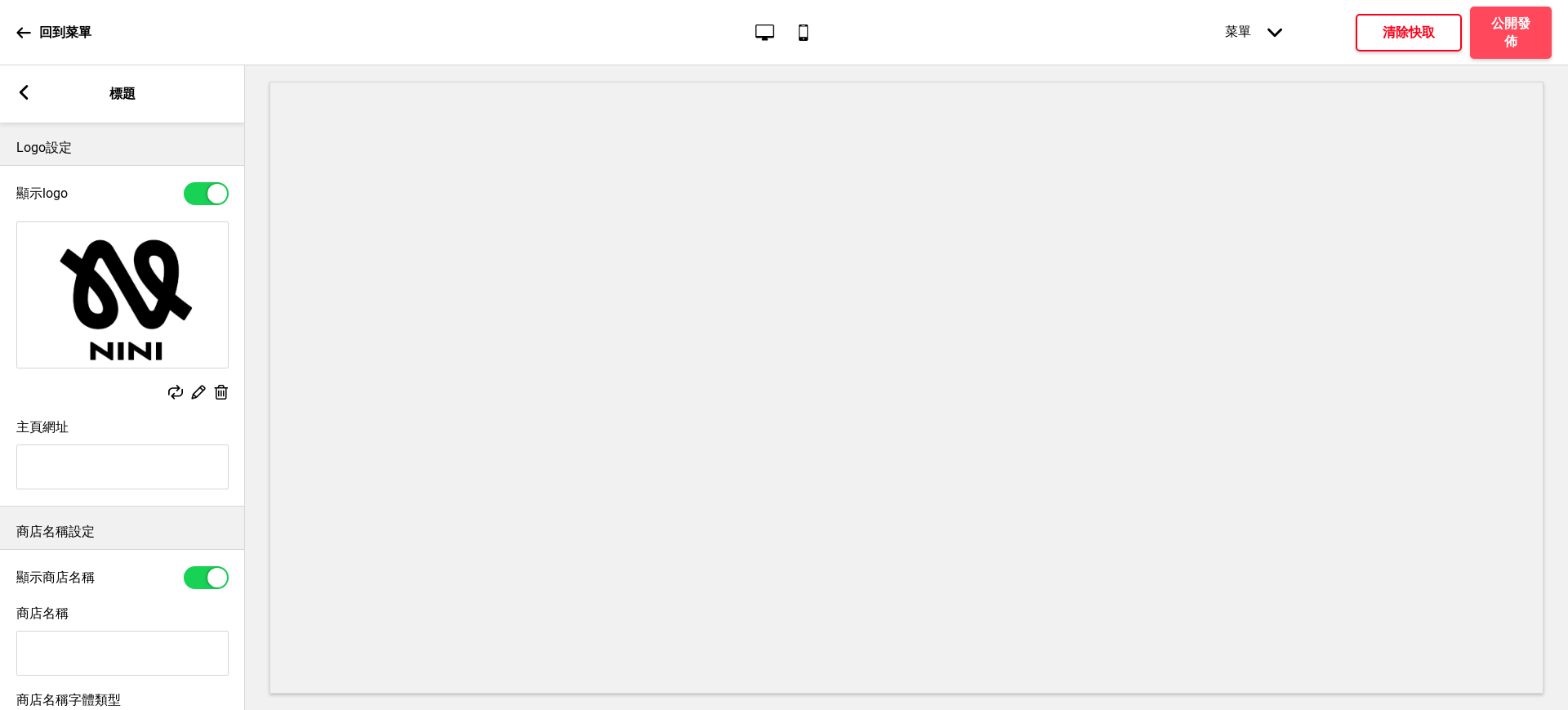
scroll to position [248, 0]
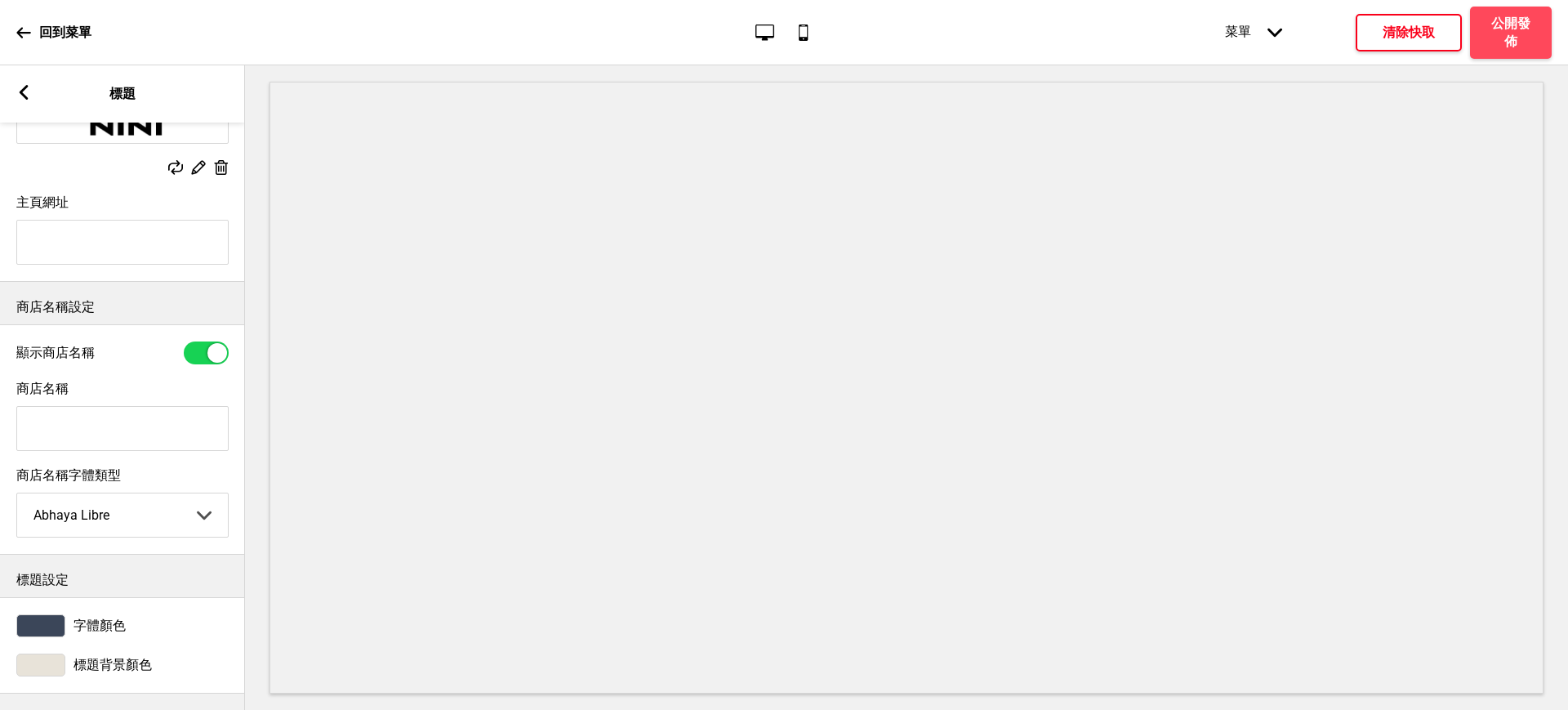
click at [23, 102] on div "箭頭left" at bounding box center [23, 94] width 14 height 18
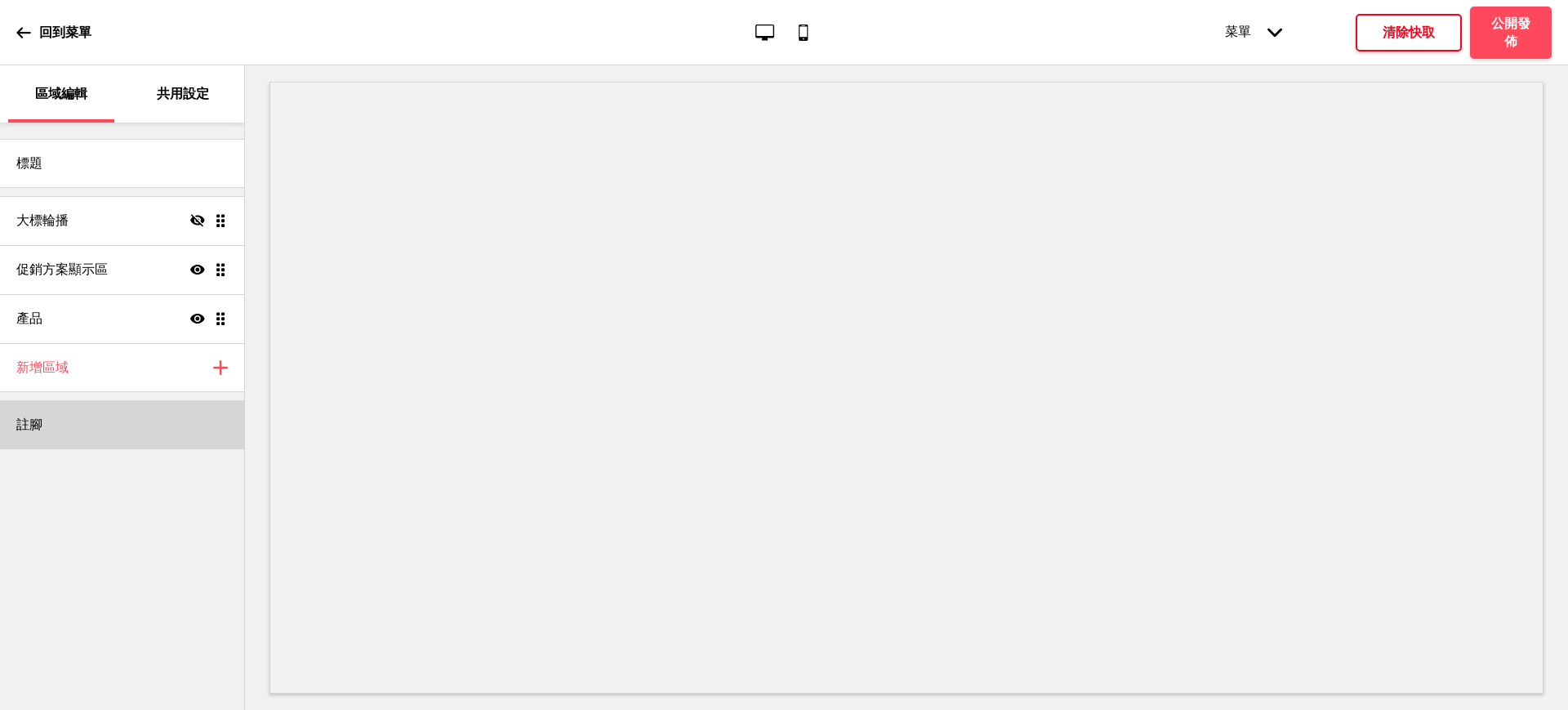
click at [94, 410] on div "註腳" at bounding box center [122, 424] width 244 height 49
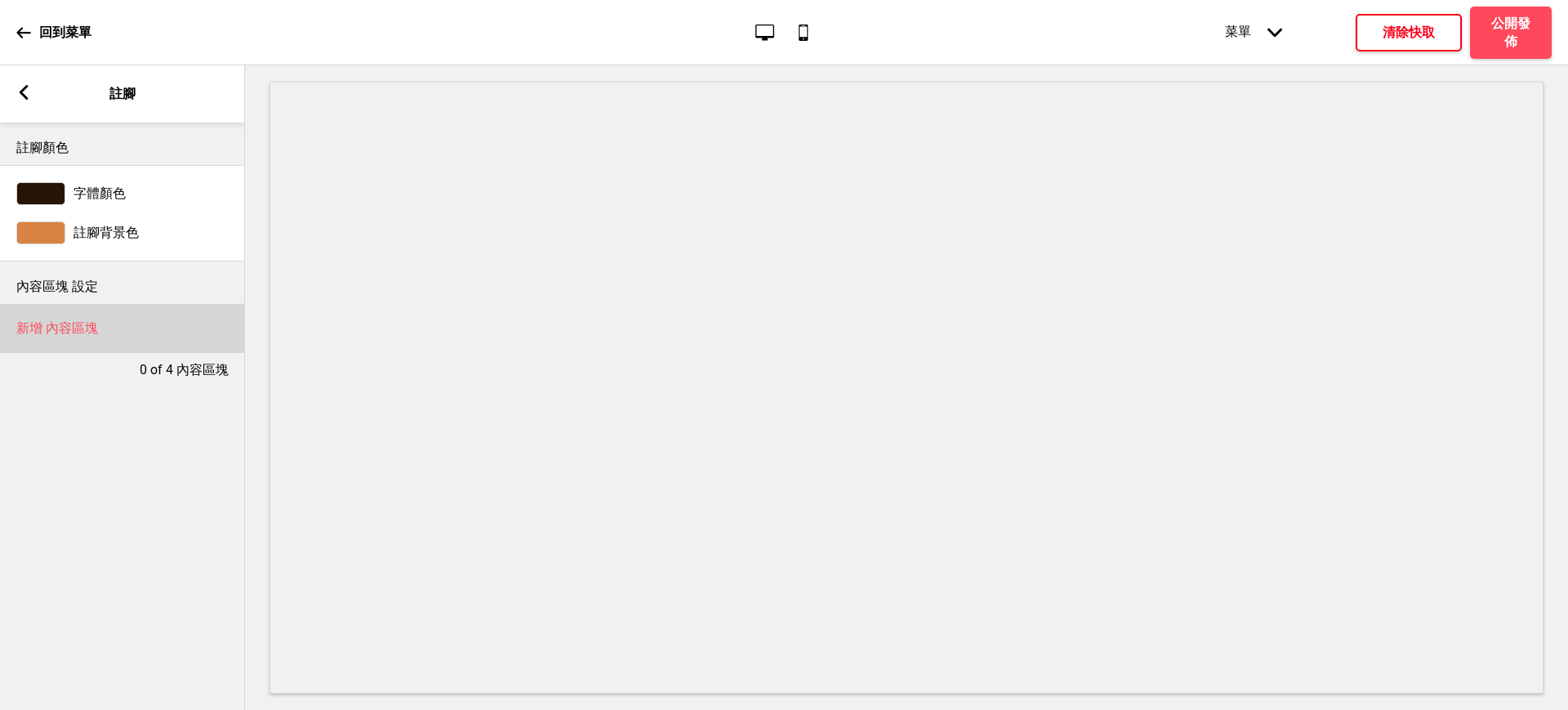
click at [69, 326] on h4 "新增 內容區塊" at bounding box center [57, 328] width 82 height 18
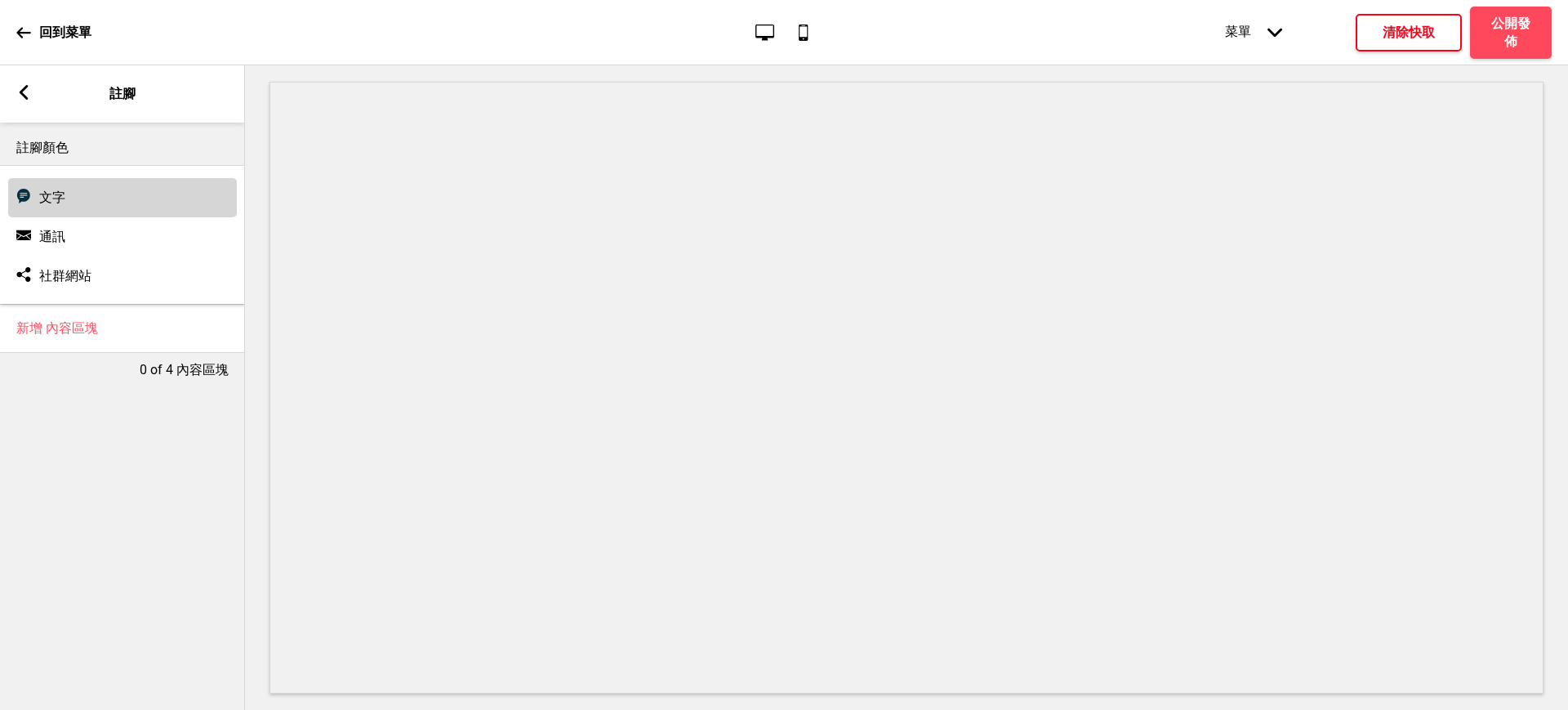
click at [83, 196] on div "文字 文字" at bounding box center [123, 198] width 229 height 40
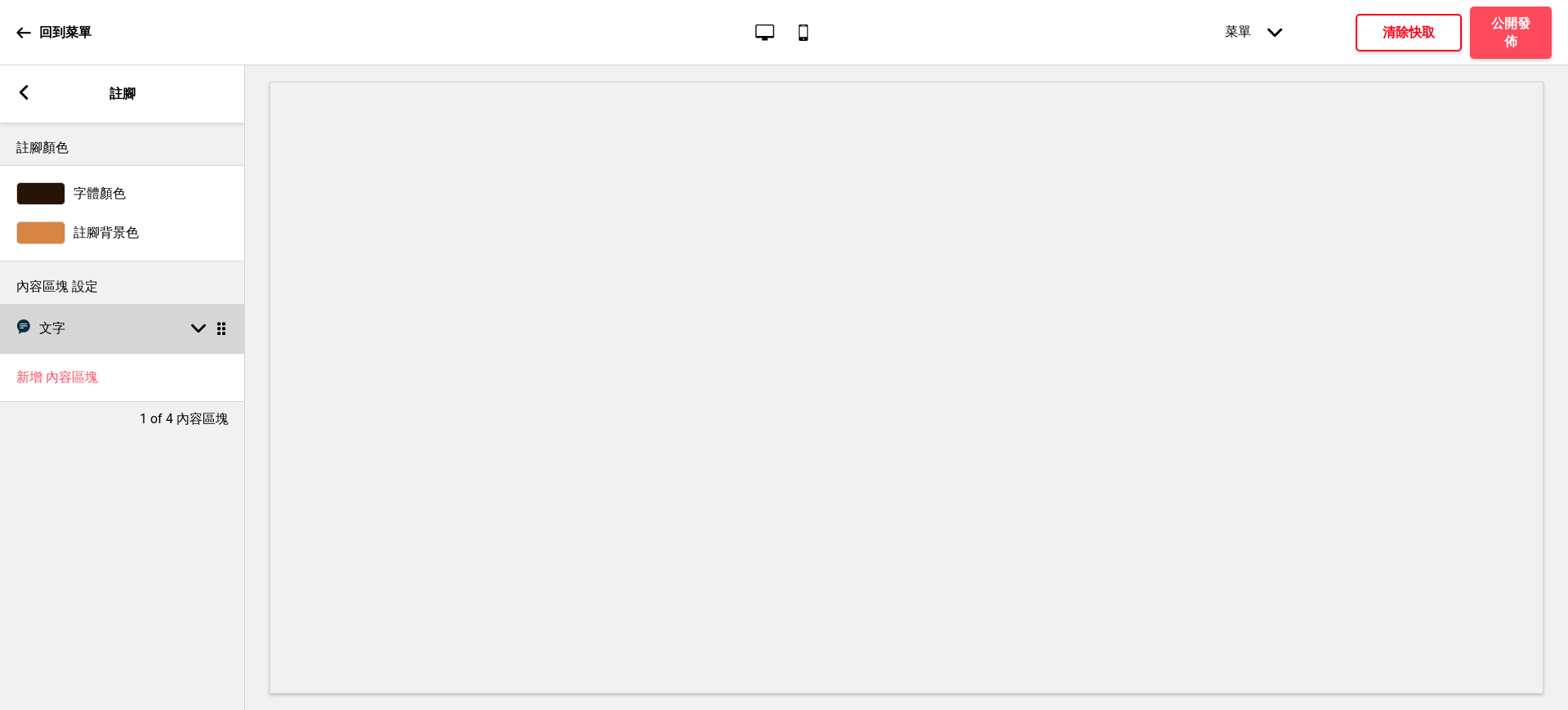
click at [119, 332] on div "文字 文字 箭頭down 拖曳" at bounding box center [123, 328] width 245 height 49
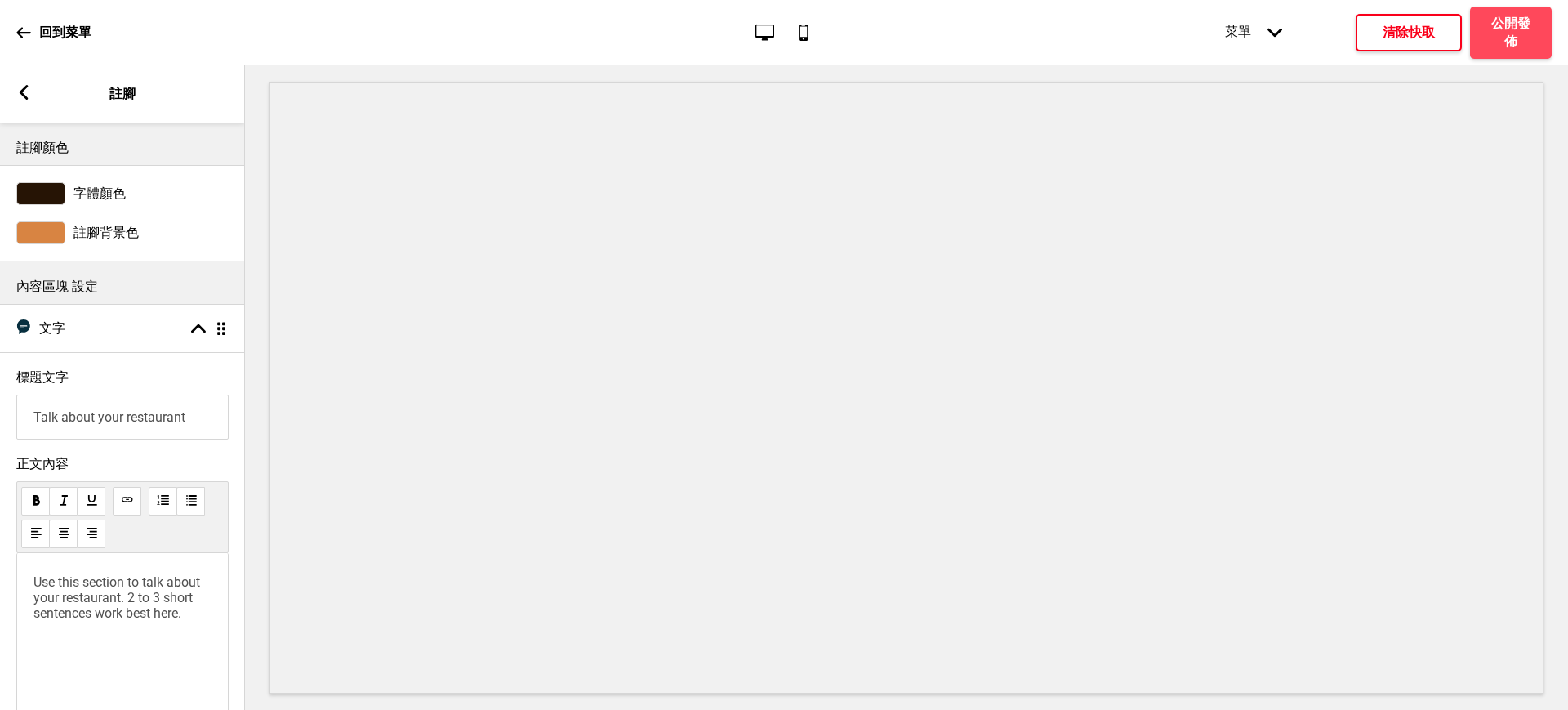
click at [117, 414] on input "Talk about your restaurant" at bounding box center [123, 417] width 213 height 45
type input "公司資訊"
click at [130, 590] on span "Use this section to talk about your restaurant. 2 to 3 short sentences work bes…" at bounding box center [118, 597] width 170 height 47
click at [125, 589] on p "Write something ﻿" at bounding box center [123, 581] width 178 height 15
click at [123, 589] on p "Write something ﻿" at bounding box center [123, 581] width 178 height 15
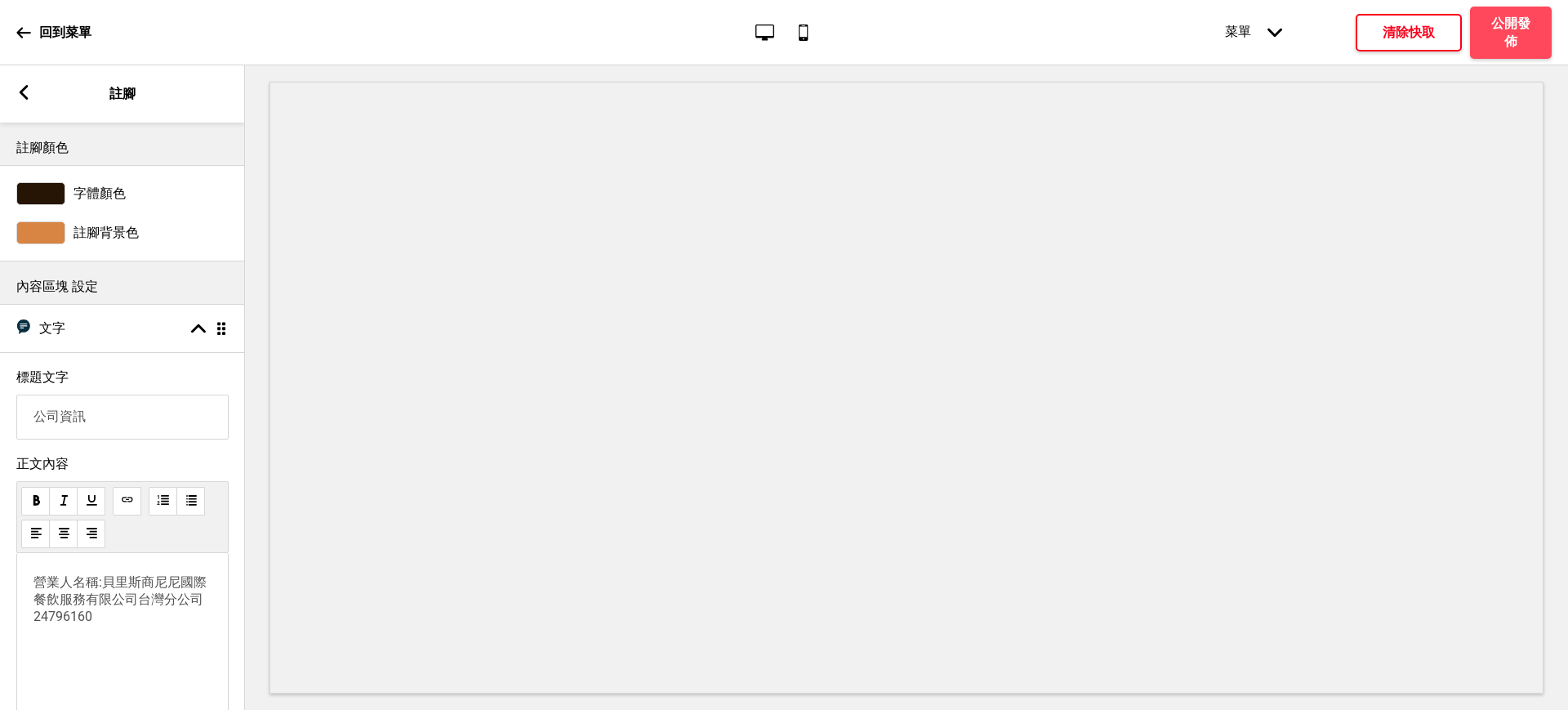
click at [36, 624] on span "營業人名稱:貝里斯商尼尼國際餐飲服務有限公司台灣分公司 24796160" at bounding box center [124, 598] width 183 height 50
click at [25, 92] on rect at bounding box center [23, 92] width 14 height 14
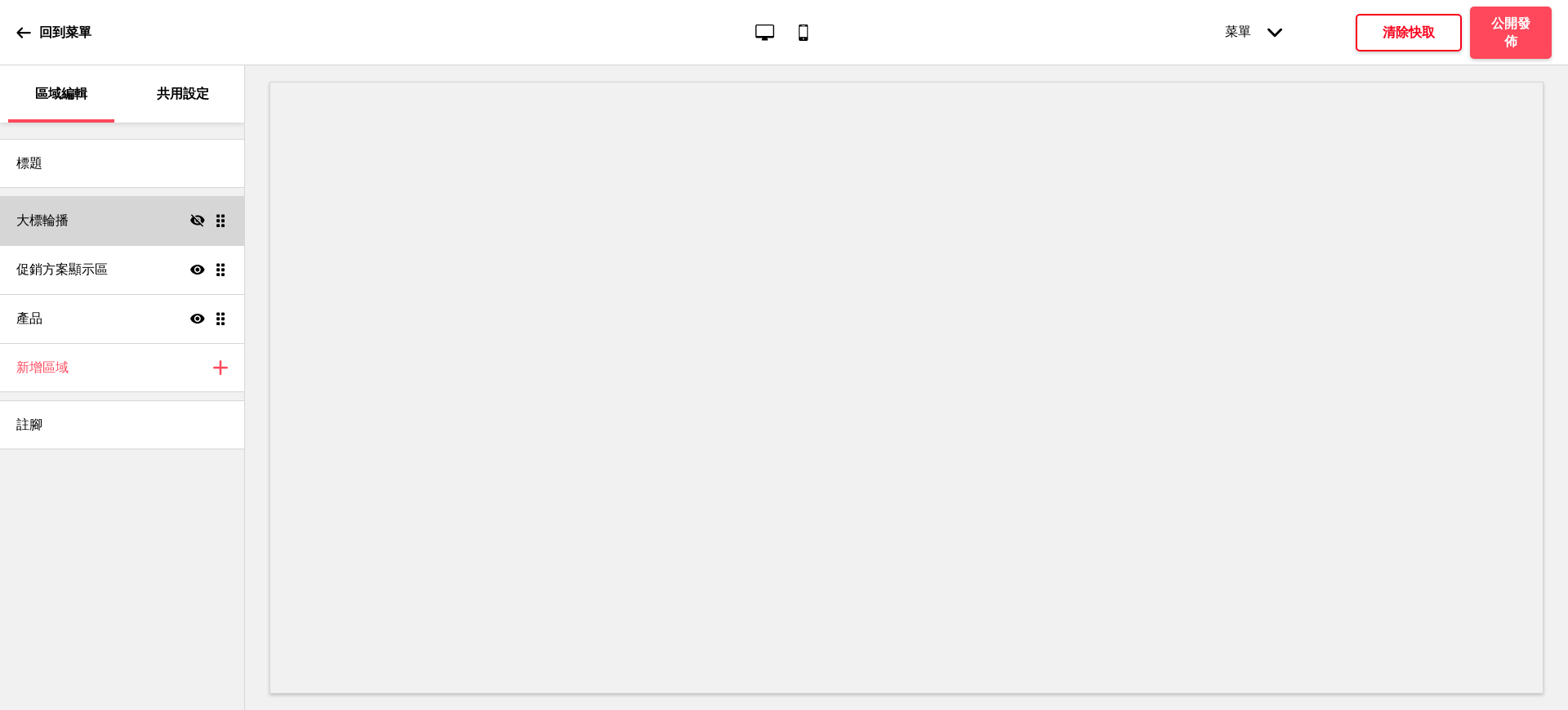
click at [196, 217] on icon "隱藏" at bounding box center [197, 221] width 14 height 14
click at [133, 217] on div "大標輪播 顯示 拖曳" at bounding box center [122, 221] width 244 height 49
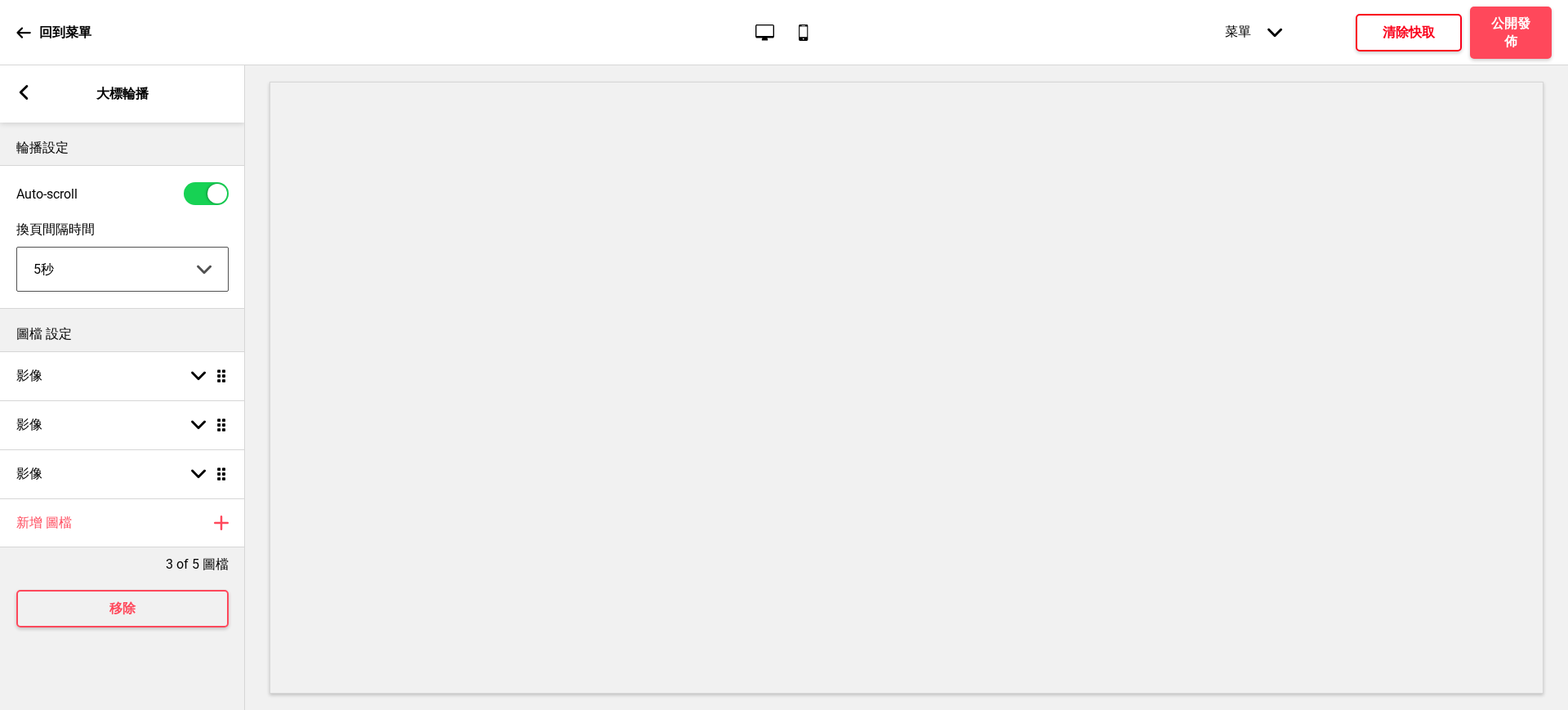
drag, startPoint x: 194, startPoint y: 261, endPoint x: 178, endPoint y: 286, distance: 29.7
click at [194, 262] on select "5秒 6秒 7秒 8秒 9秒 10秒" at bounding box center [123, 269] width 211 height 43
select select "10000"
click at [17, 250] on select "5秒 6秒 7秒 8秒 9秒 10秒" at bounding box center [123, 269] width 211 height 43
click at [114, 373] on div "影像 箭頭down 拖曳" at bounding box center [123, 376] width 245 height 49
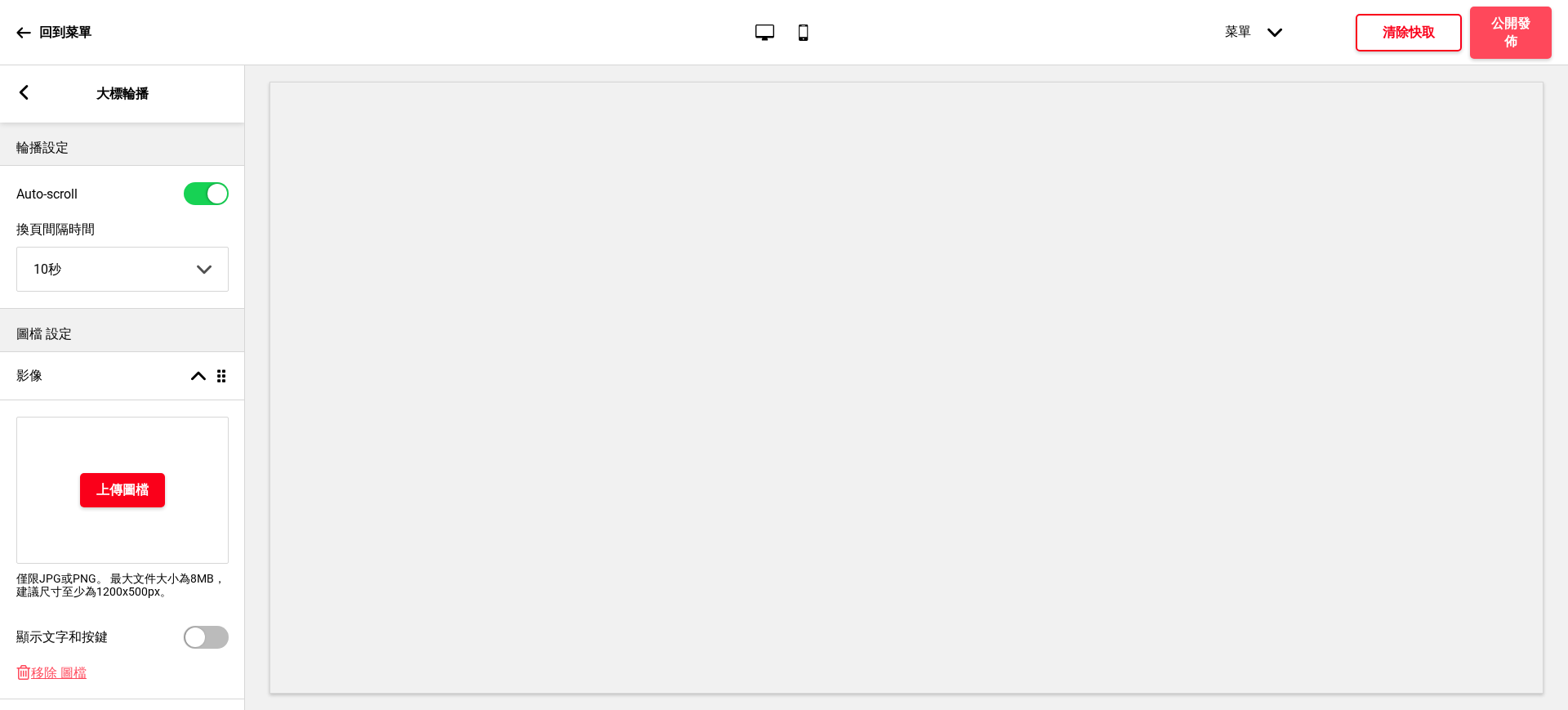
click at [103, 478] on button "上傳圖檔" at bounding box center [123, 490] width 85 height 34
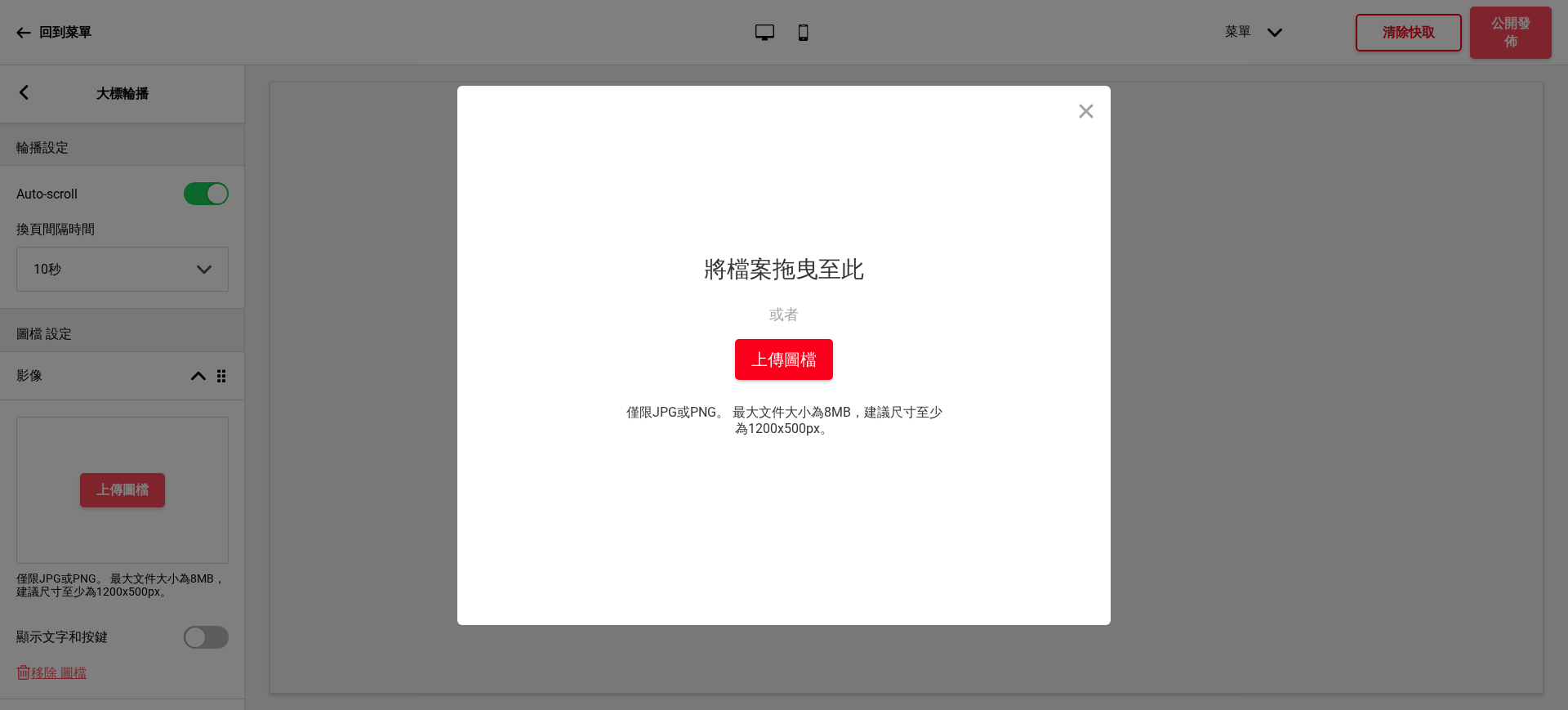
click at [761, 354] on button "上傳圖檔" at bounding box center [784, 359] width 98 height 41
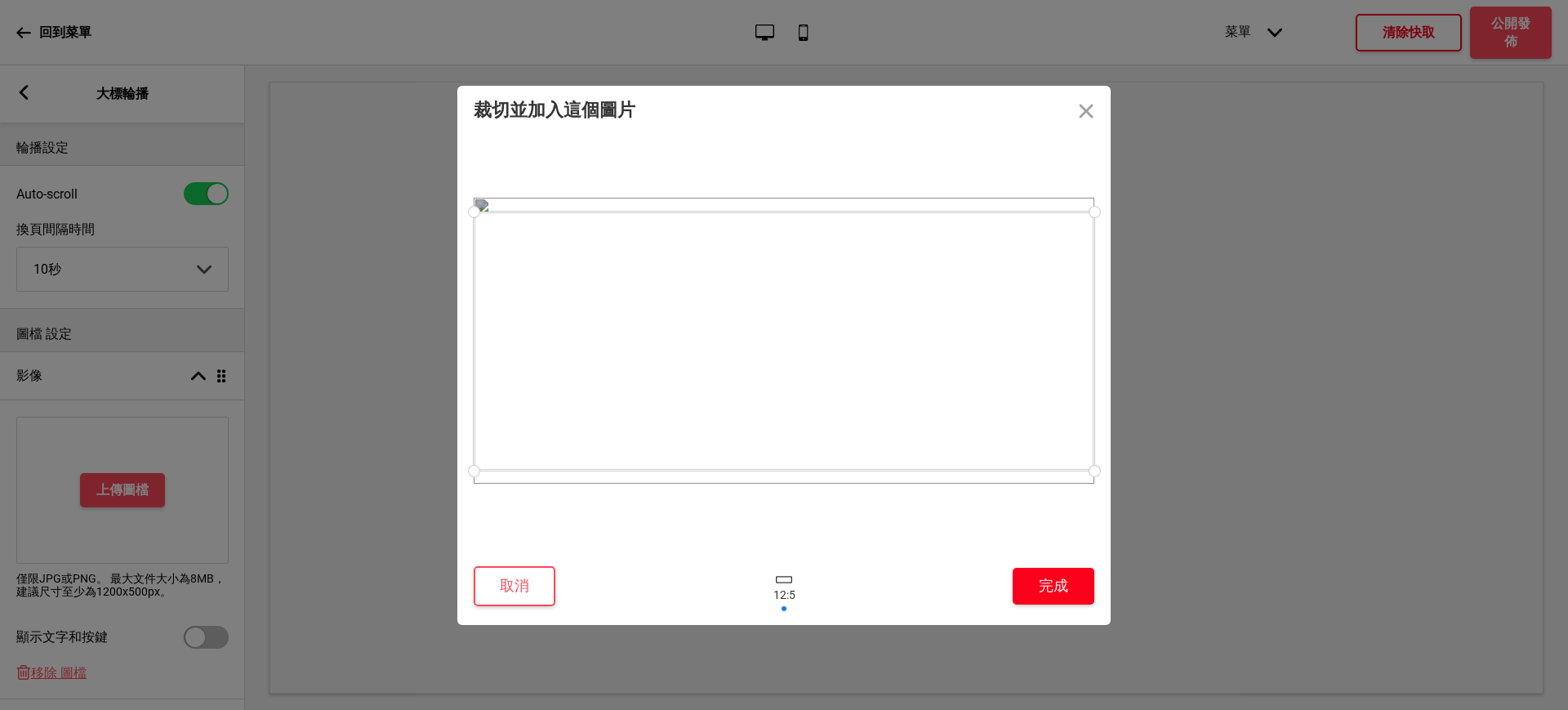
click at [1061, 584] on button "完成" at bounding box center [1053, 586] width 82 height 37
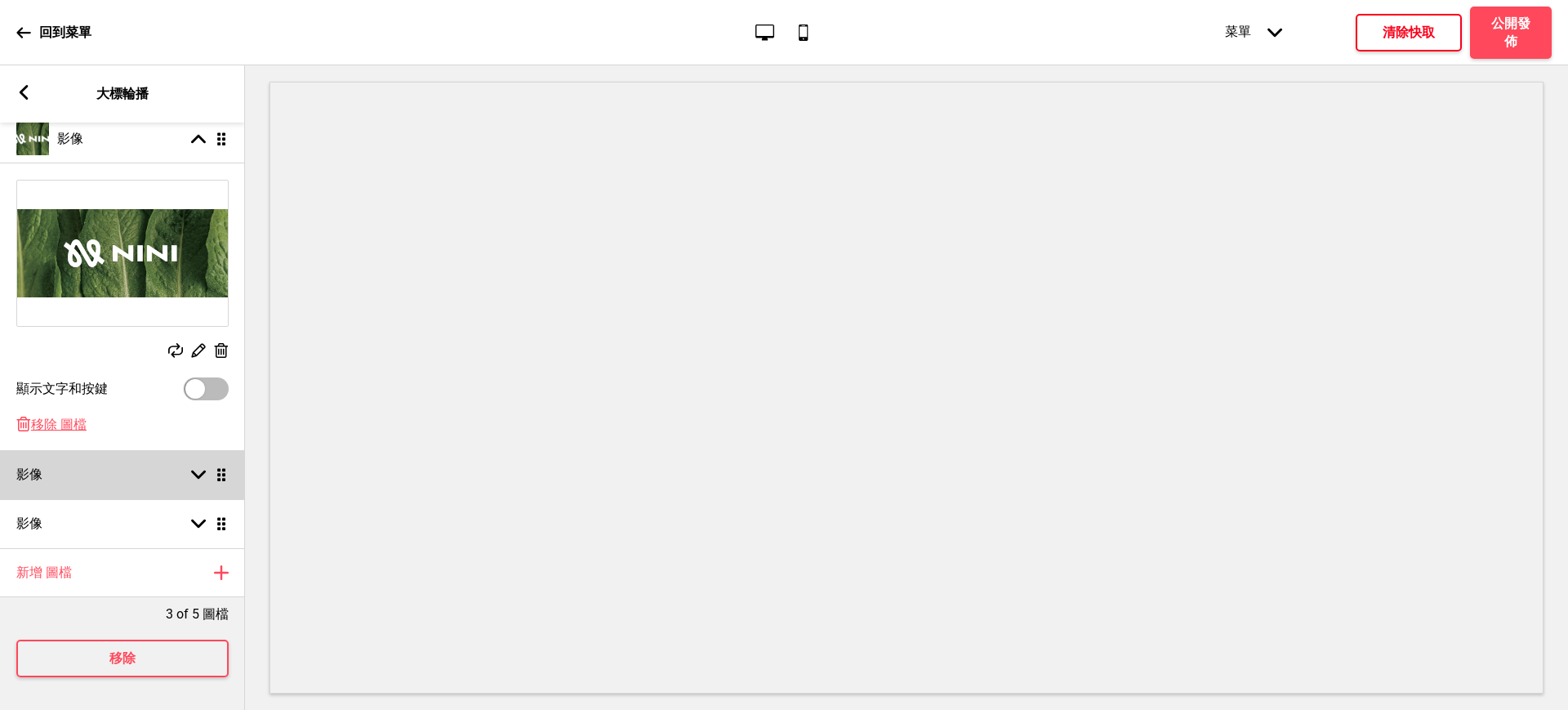
scroll to position [258, 0]
click at [1404, 31] on h4 "清除快取" at bounding box center [1409, 32] width 52 height 18
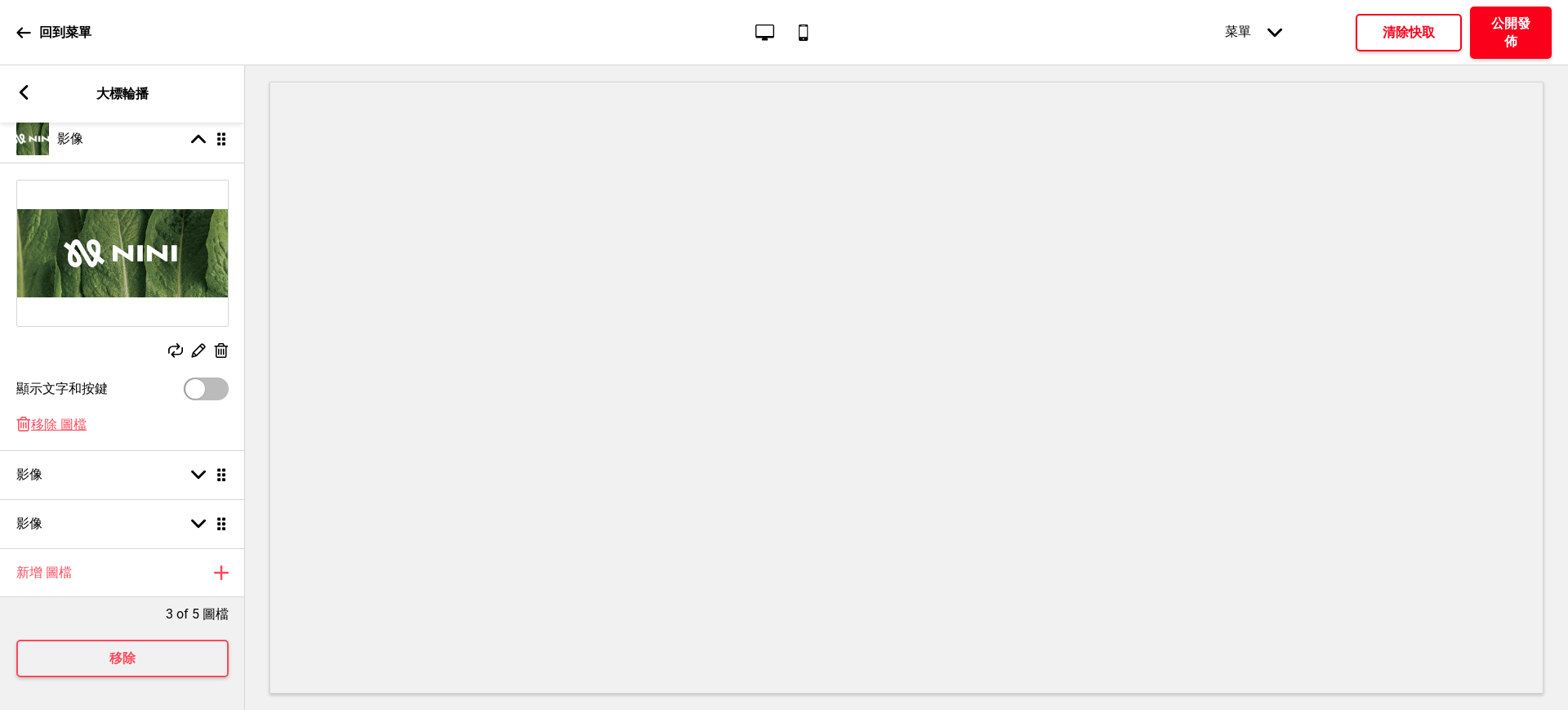
click at [1496, 26] on h4 "公開發佈" at bounding box center [1511, 32] width 49 height 36
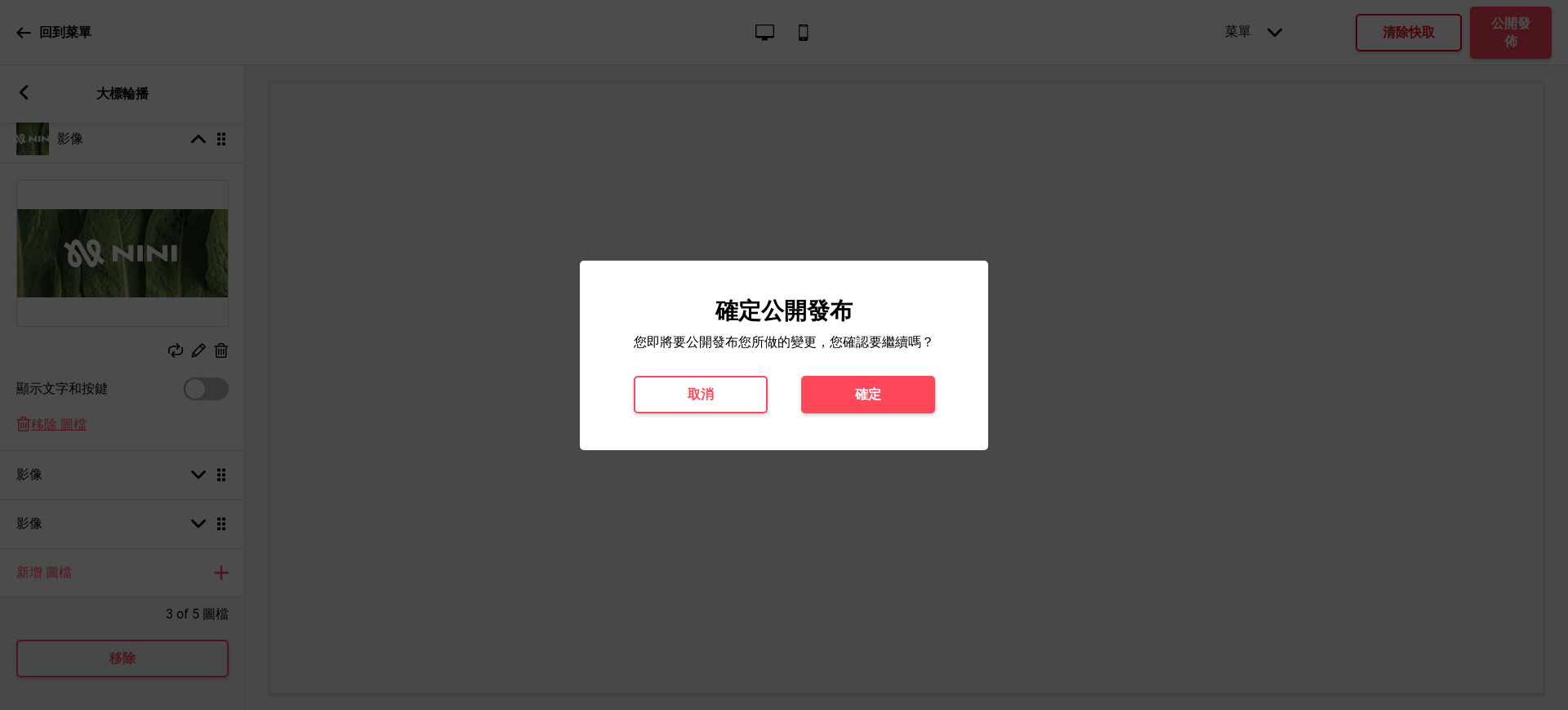
click at [849, 407] on button "確定" at bounding box center [868, 395] width 134 height 38
